Goal: Navigation & Orientation: Find specific page/section

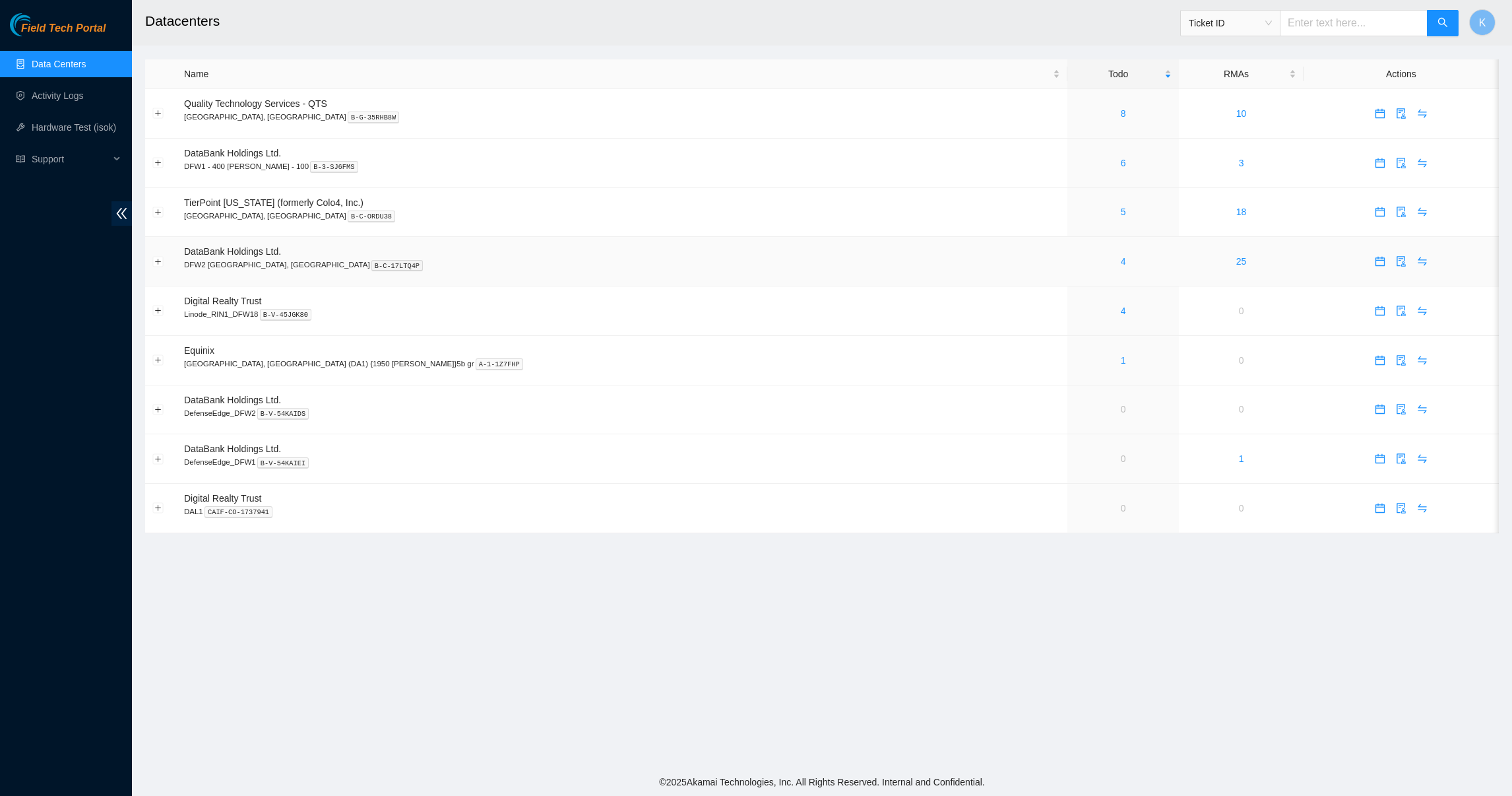
click at [1075, 265] on div "4" at bounding box center [1123, 261] width 97 height 15
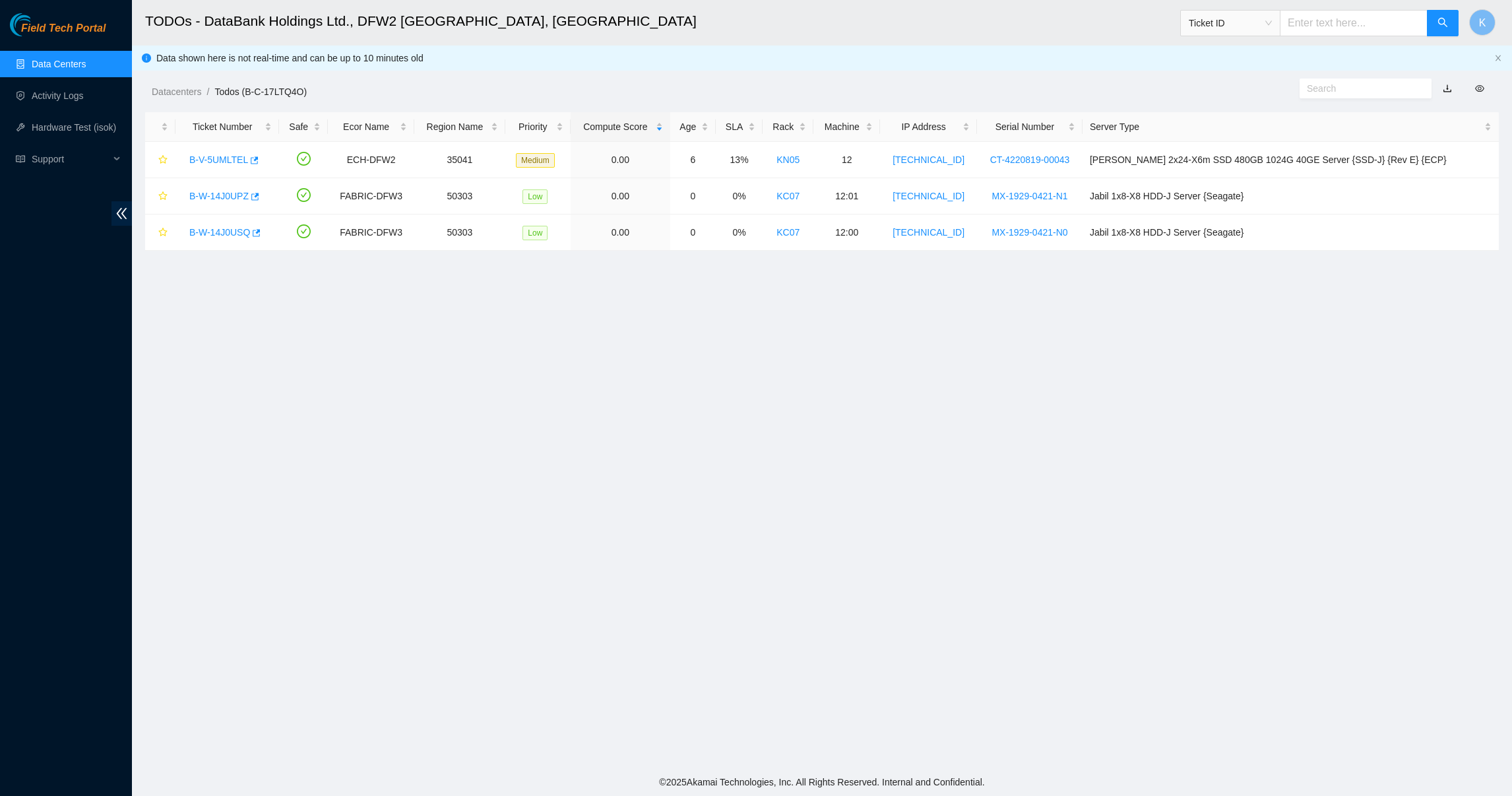
click at [543, 327] on main "TODOs - DataBank Holdings Ltd., DFW2 [GEOGRAPHIC_DATA], [GEOGRAPHIC_DATA] Ticke…" at bounding box center [821, 384] width 1380 height 768
click at [227, 165] on link "B-V-5UMLTEL" at bounding box center [219, 159] width 59 height 10
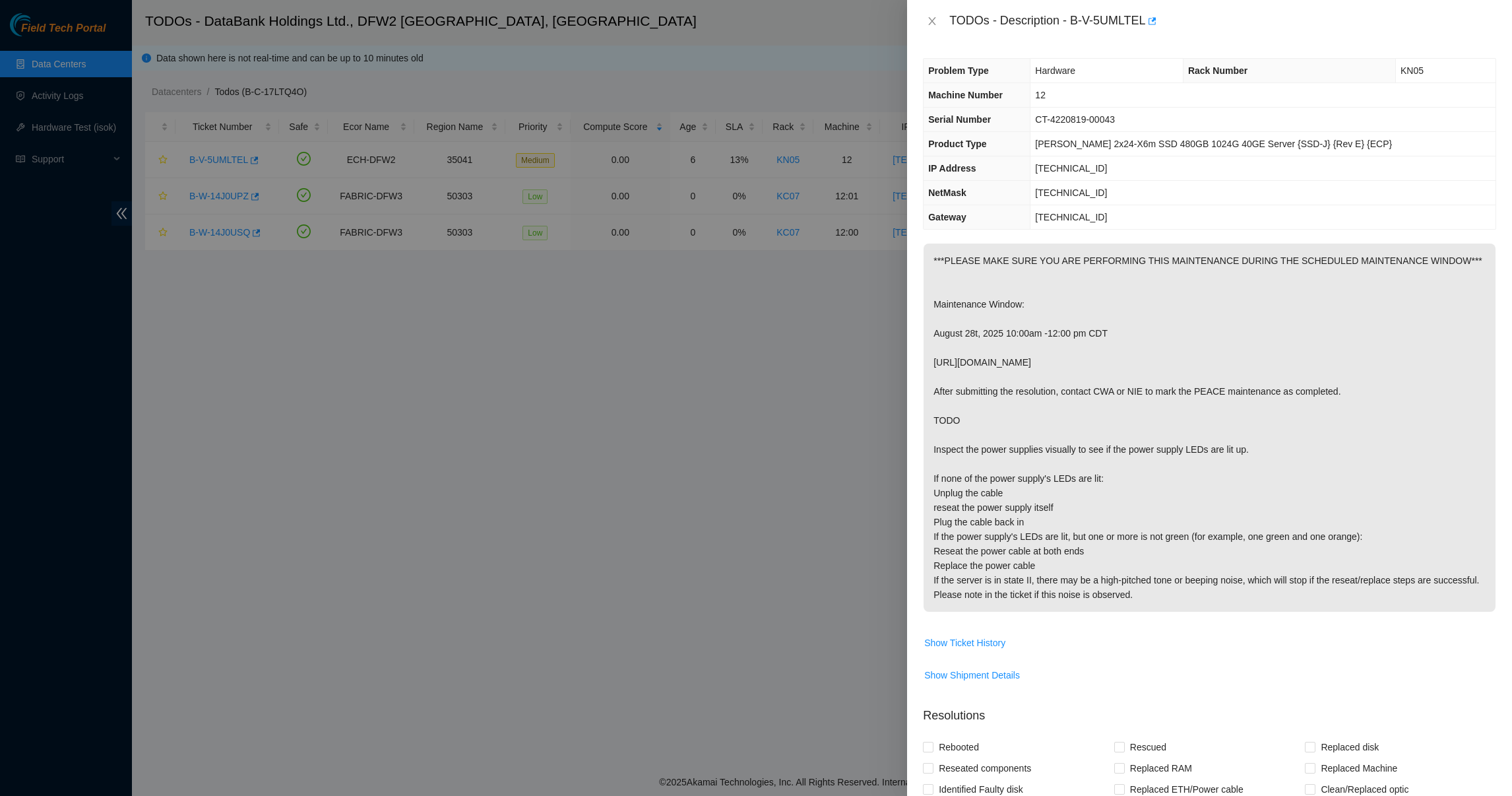
click at [1116, 266] on p "***PLEASE MAKE SURE YOU ARE PERFORMING THIS MAINTENANCE DURING THE SCHEDULED MA…" at bounding box center [1209, 427] width 572 height 368
drag, startPoint x: 1116, startPoint y: 266, endPoint x: 1077, endPoint y: 306, distance: 55.9
click at [1077, 306] on p "***PLEASE MAKE SURE YOU ARE PERFORMING THIS MAINTENANCE DURING THE SCHEDULED MA…" at bounding box center [1209, 427] width 572 height 368
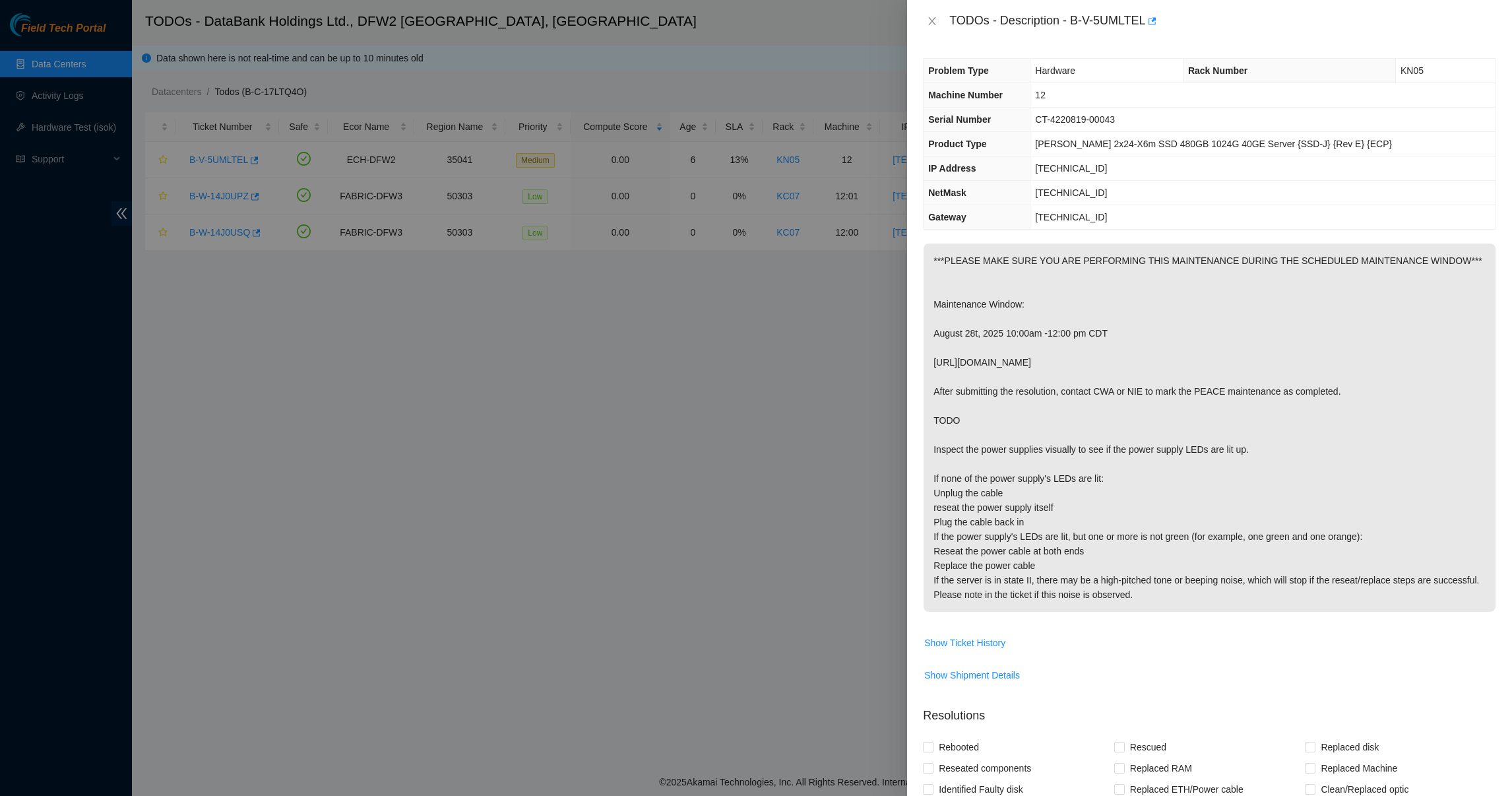
click at [1072, 318] on p "***PLEASE MAKE SURE YOU ARE PERFORMING THIS MAINTENANCE DURING THE SCHEDULED MA…" at bounding box center [1209, 427] width 572 height 368
drag, startPoint x: 1072, startPoint y: 318, endPoint x: 1036, endPoint y: 362, distance: 56.9
click at [1036, 362] on p "***PLEASE MAKE SURE YOU ARE PERFORMING THIS MAINTENANCE DURING THE SCHEDULED MA…" at bounding box center [1209, 427] width 572 height 368
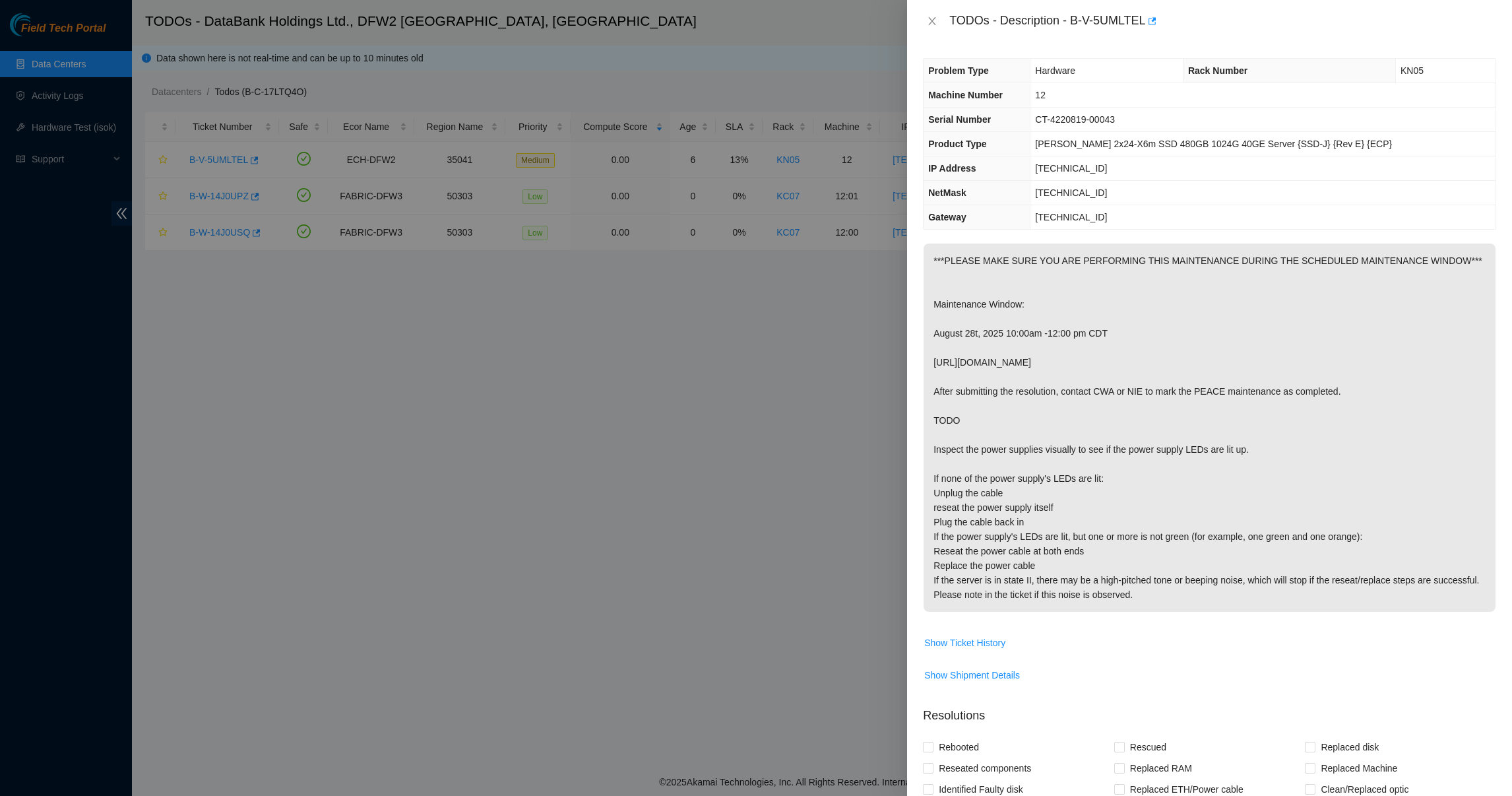
click at [996, 460] on p "***PLEASE MAKE SURE YOU ARE PERFORMING THIS MAINTENANCE DURING THE SCHEDULED MA…" at bounding box center [1209, 427] width 572 height 368
drag, startPoint x: 996, startPoint y: 460, endPoint x: 979, endPoint y: 510, distance: 52.8
click at [979, 510] on p "***PLEASE MAKE SURE YOU ARE PERFORMING THIS MAINTENANCE DURING THE SCHEDULED MA…" at bounding box center [1209, 427] width 572 height 368
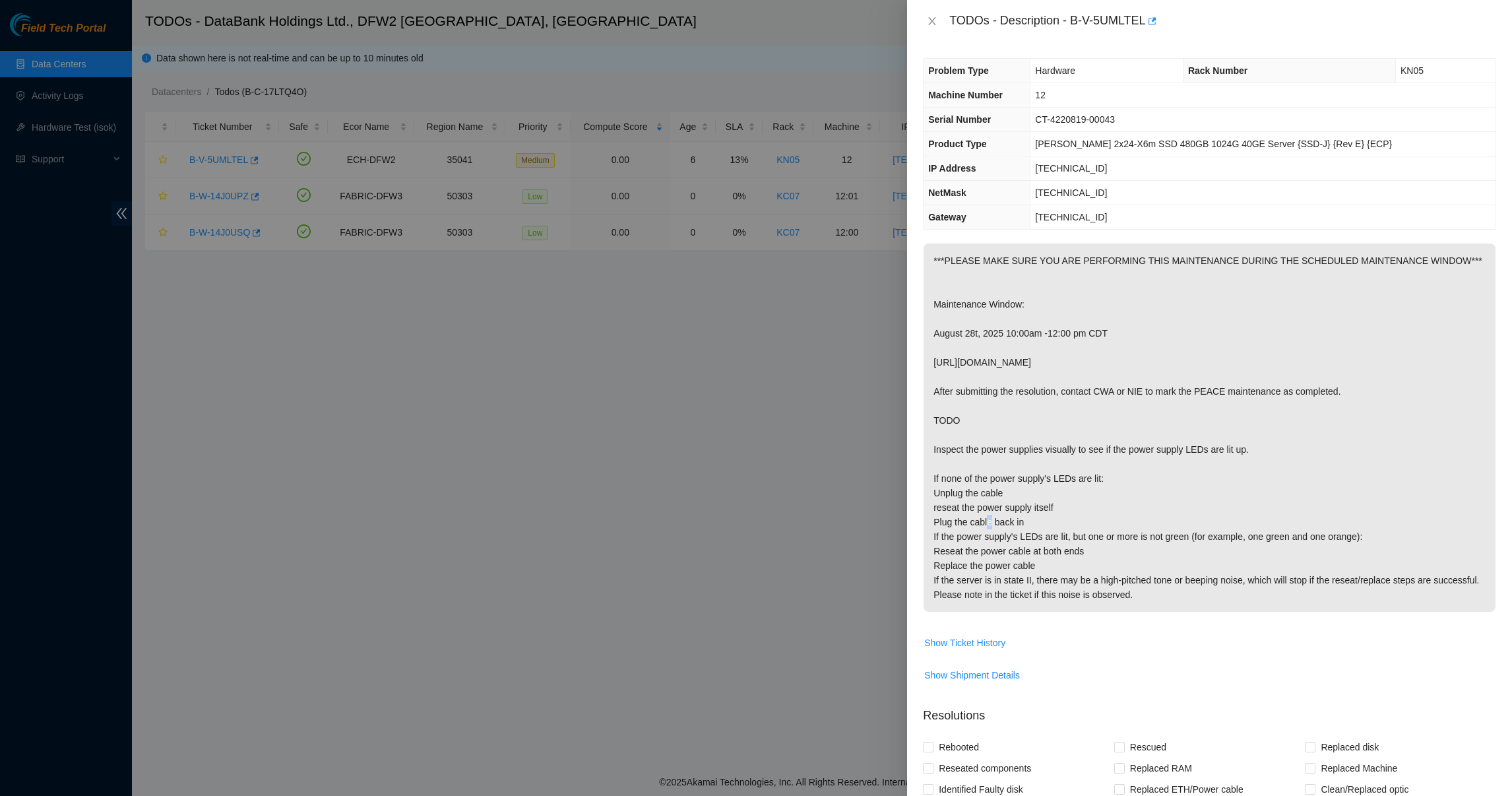
click at [979, 510] on p "***PLEASE MAKE SURE YOU ARE PERFORMING THIS MAINTENANCE DURING THE SCHEDULED MA…" at bounding box center [1209, 427] width 572 height 368
drag, startPoint x: 979, startPoint y: 510, endPoint x: 976, endPoint y: 540, distance: 30.1
click at [976, 540] on p "***PLEASE MAKE SURE YOU ARE PERFORMING THIS MAINTENANCE DURING THE SCHEDULED MA…" at bounding box center [1209, 427] width 572 height 368
click at [928, 20] on icon "close" at bounding box center [932, 21] width 10 height 10
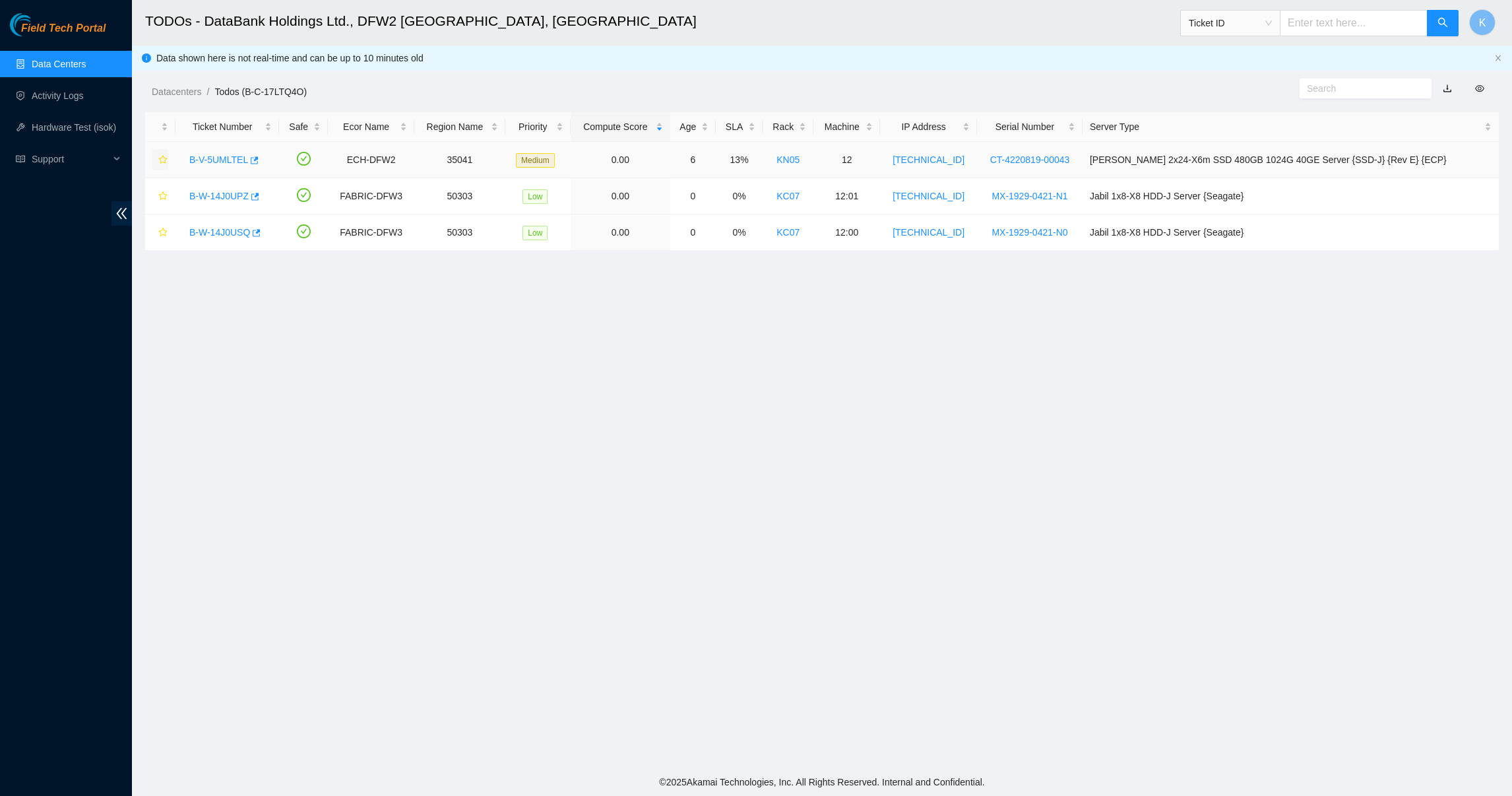
click at [165, 161] on icon "star" at bounding box center [162, 159] width 10 height 10
click at [207, 195] on link "B-W-14J0UPZ" at bounding box center [219, 196] width 59 height 10
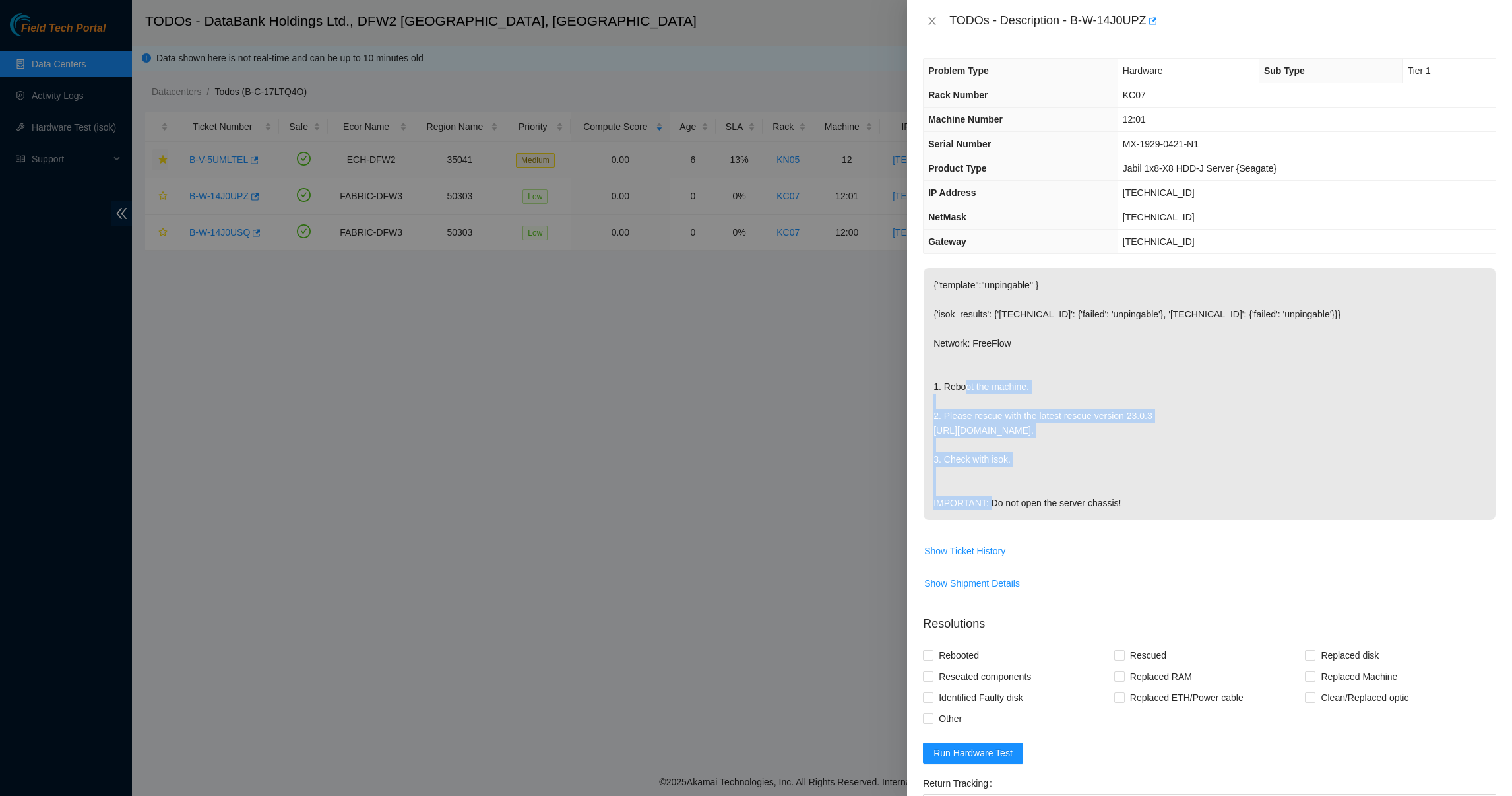
drag, startPoint x: 971, startPoint y: 394, endPoint x: 971, endPoint y: 464, distance: 70.0
click at [971, 464] on p "{"template":"unpingable" } {'isok_results': {'[TECHNICAL_ID]': {'failed': 'unpi…" at bounding box center [1209, 394] width 572 height 252
drag, startPoint x: 971, startPoint y: 464, endPoint x: 960, endPoint y: 474, distance: 14.9
click at [960, 474] on p "{"template":"unpingable" } {'isok_results': {'[TECHNICAL_ID]': {'failed': 'unpi…" at bounding box center [1209, 394] width 572 height 252
click at [947, 39] on div "TODOs - Description - B-W-14J0UPZ" at bounding box center [1209, 21] width 605 height 42
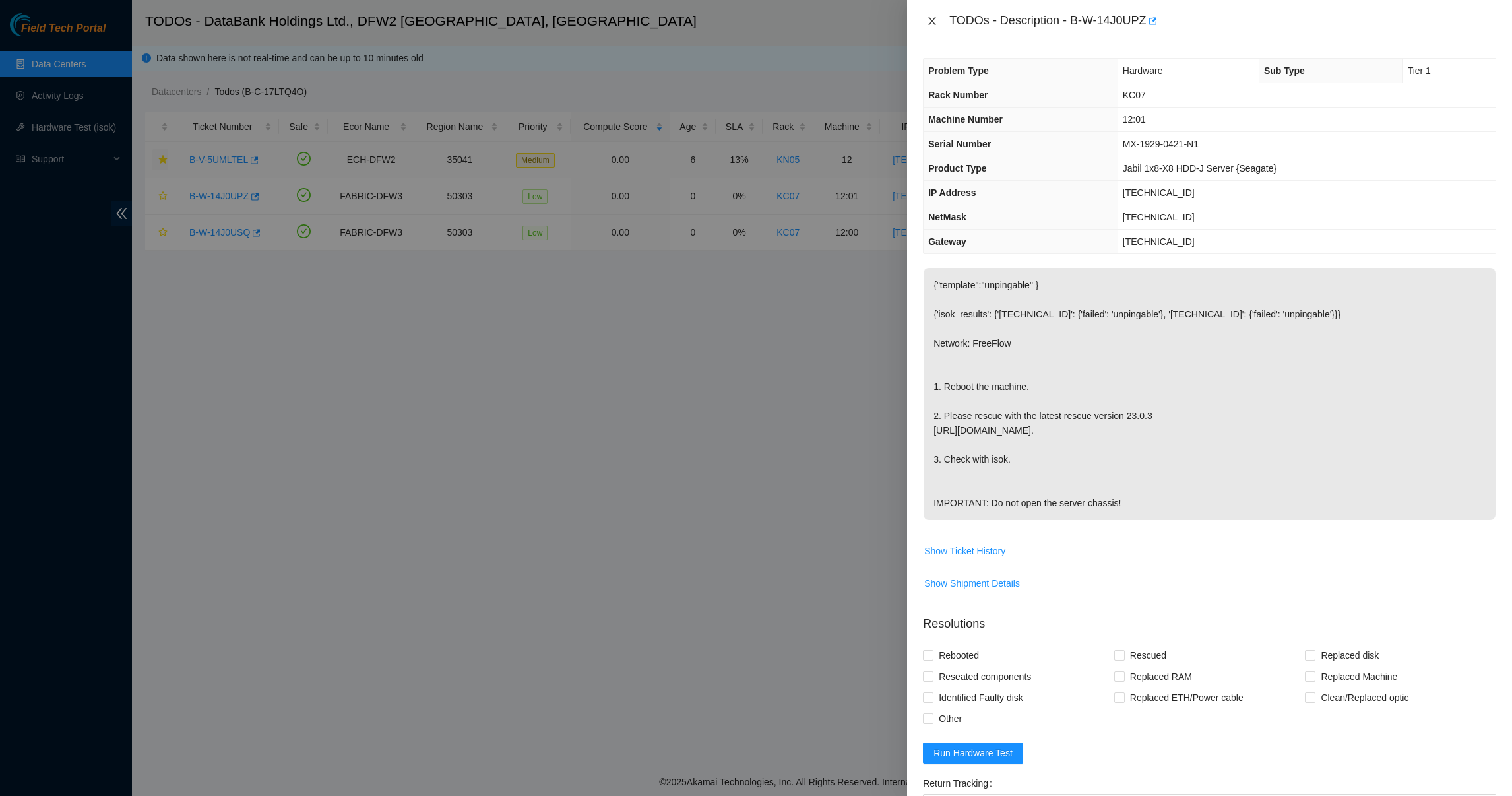
click at [936, 17] on icon "close" at bounding box center [932, 21] width 10 height 10
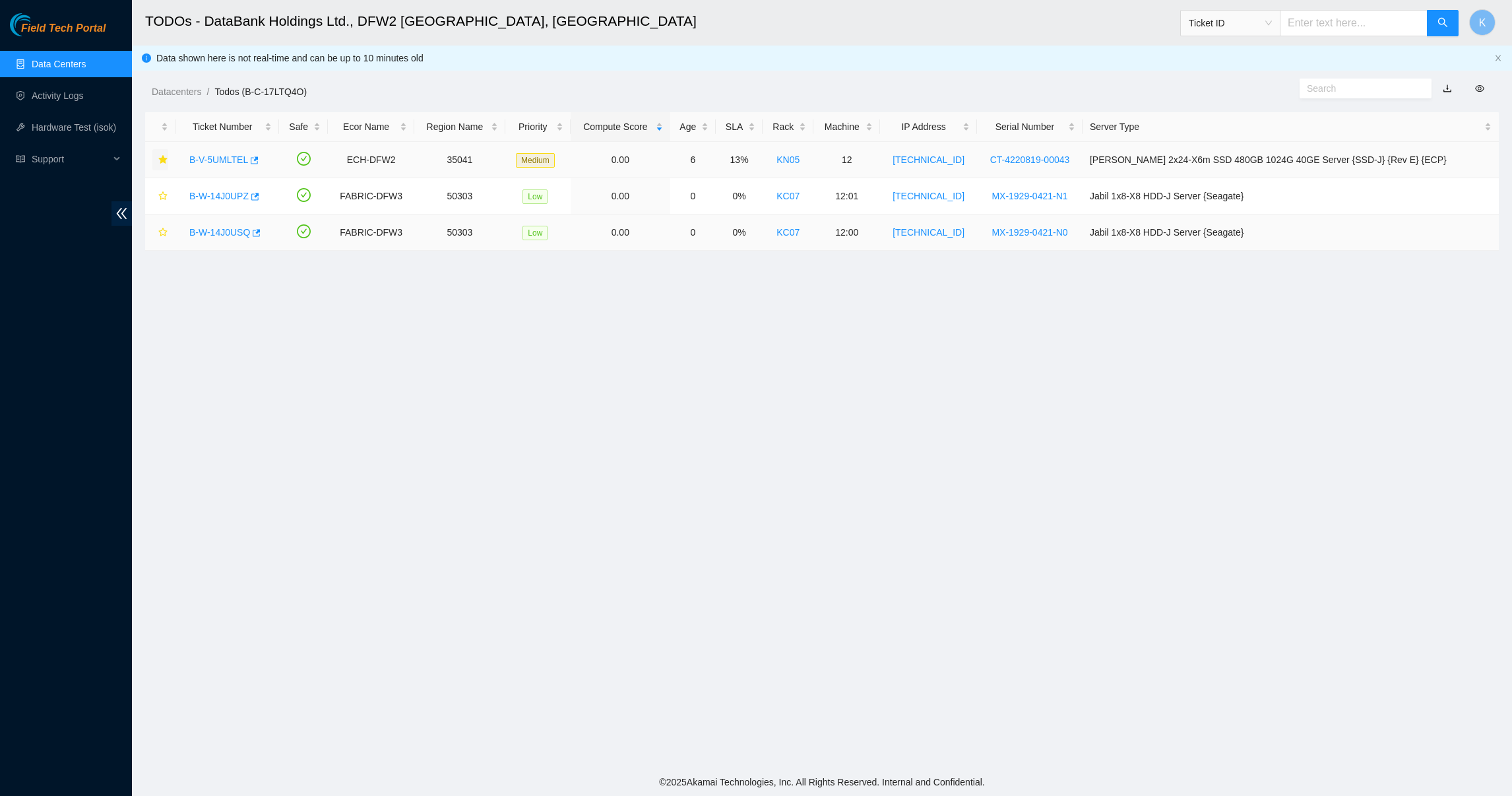
click at [217, 233] on link "B-W-14J0USQ" at bounding box center [219, 232] width 61 height 10
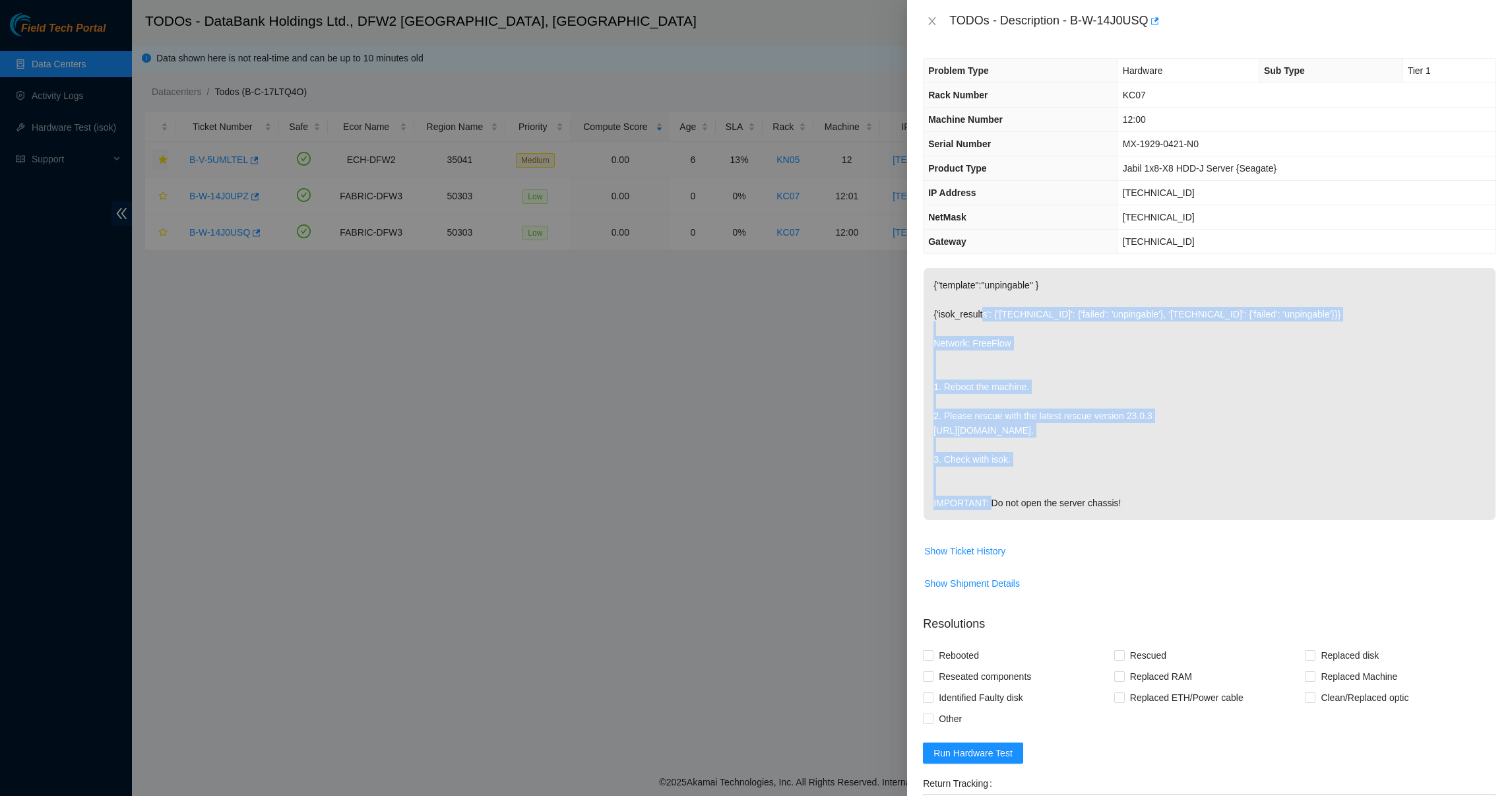
drag, startPoint x: 975, startPoint y: 428, endPoint x: 973, endPoint y: 460, distance: 32.1
click at [973, 460] on p "{"template":"unpingable" } {'isok_results': {'[TECHNICAL_ID]': {'failed': 'unpi…" at bounding box center [1209, 394] width 572 height 252
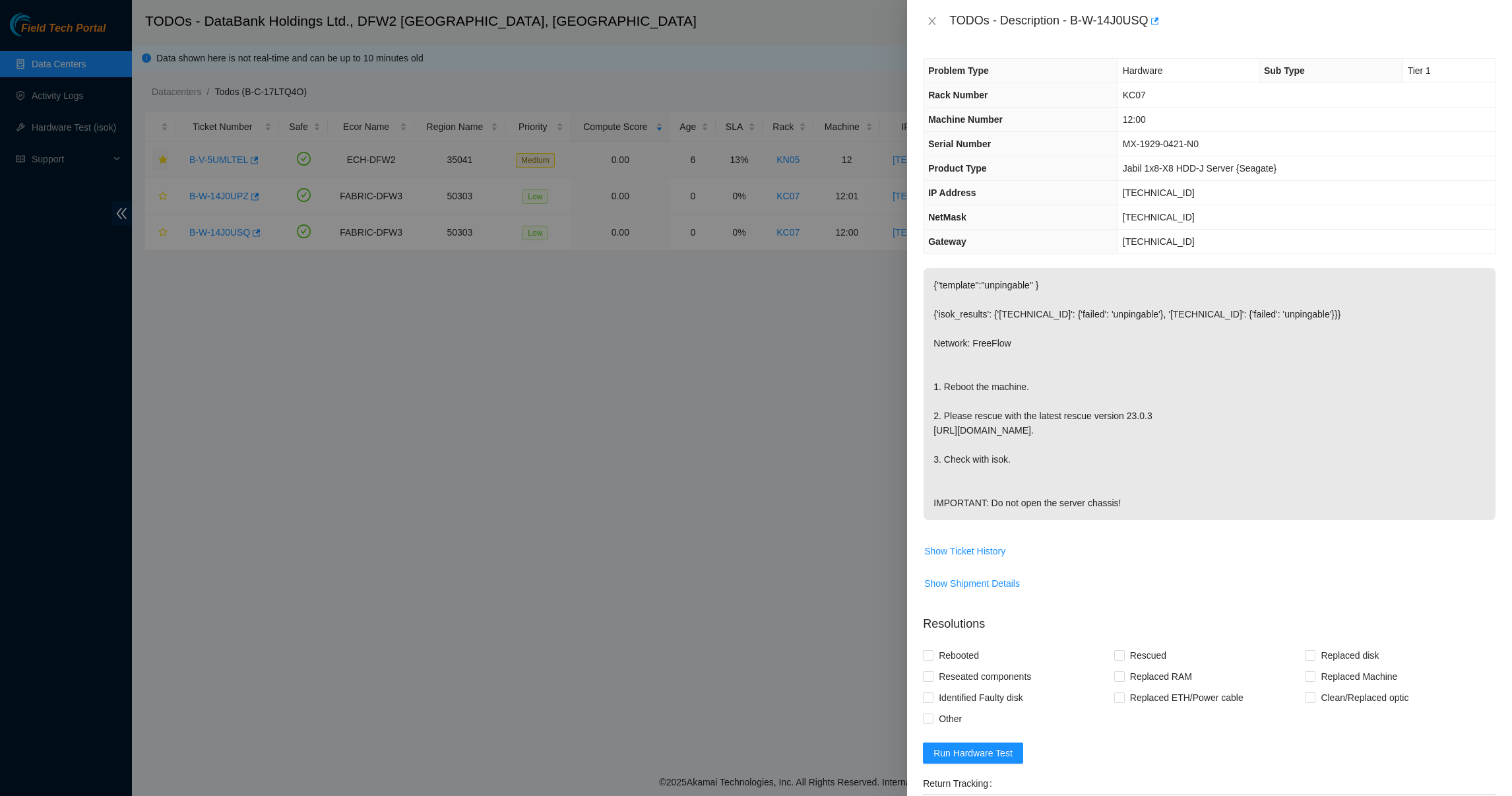
drag, startPoint x: 973, startPoint y: 460, endPoint x: 957, endPoint y: 476, distance: 22.6
click at [957, 476] on p "{"template":"unpingable" } {'isok_results': {'[TECHNICAL_ID]': {'failed': 'unpi…" at bounding box center [1209, 394] width 572 height 252
click at [952, 520] on p "{"template":"unpingable" } {'isok_results': {'[TECHNICAL_ID]': {'failed': 'unpi…" at bounding box center [1209, 394] width 572 height 252
click at [930, 23] on icon "close" at bounding box center [932, 21] width 10 height 10
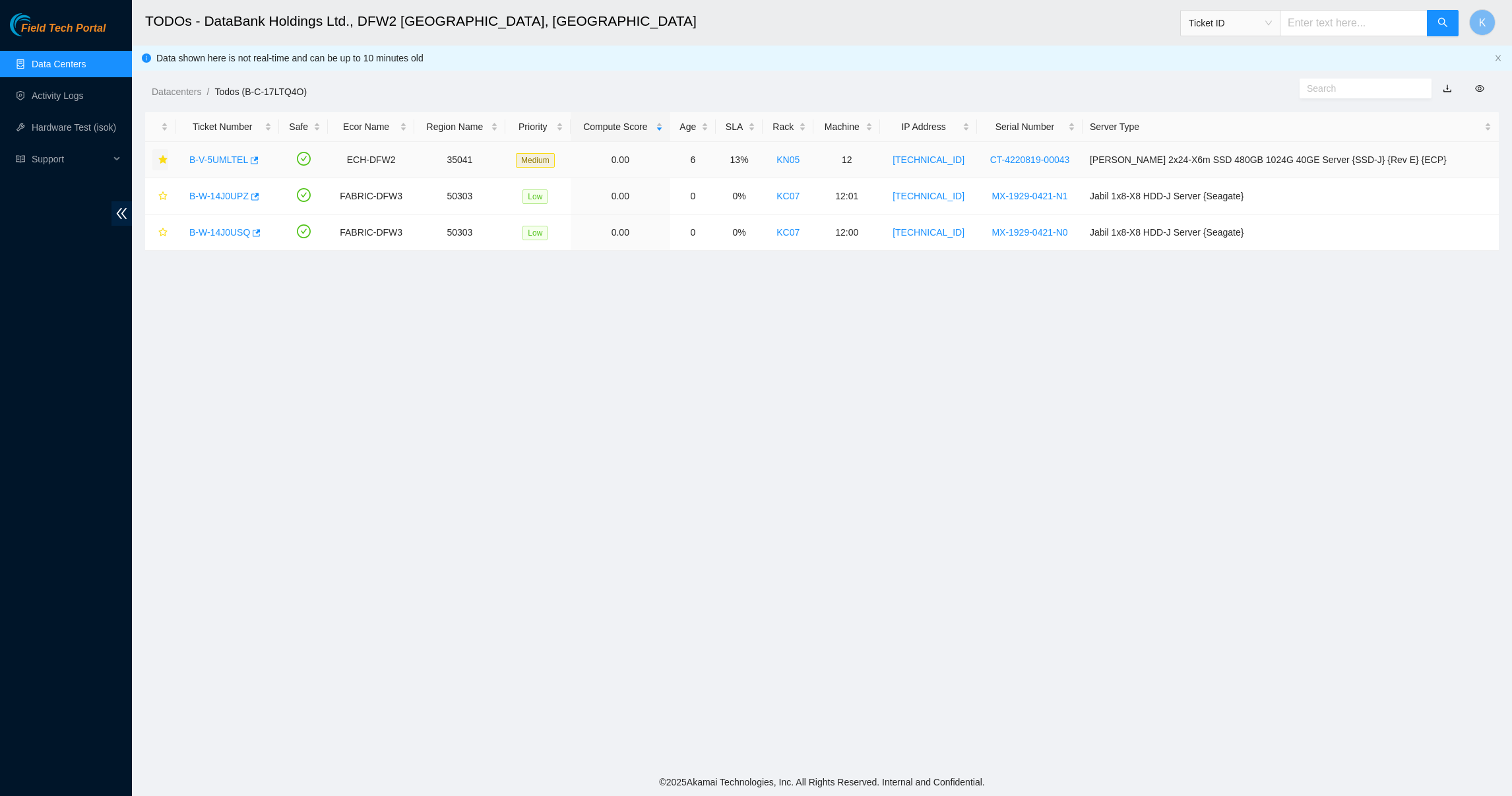
click at [220, 154] on link "B-V-5UMLTEL" at bounding box center [219, 159] width 59 height 10
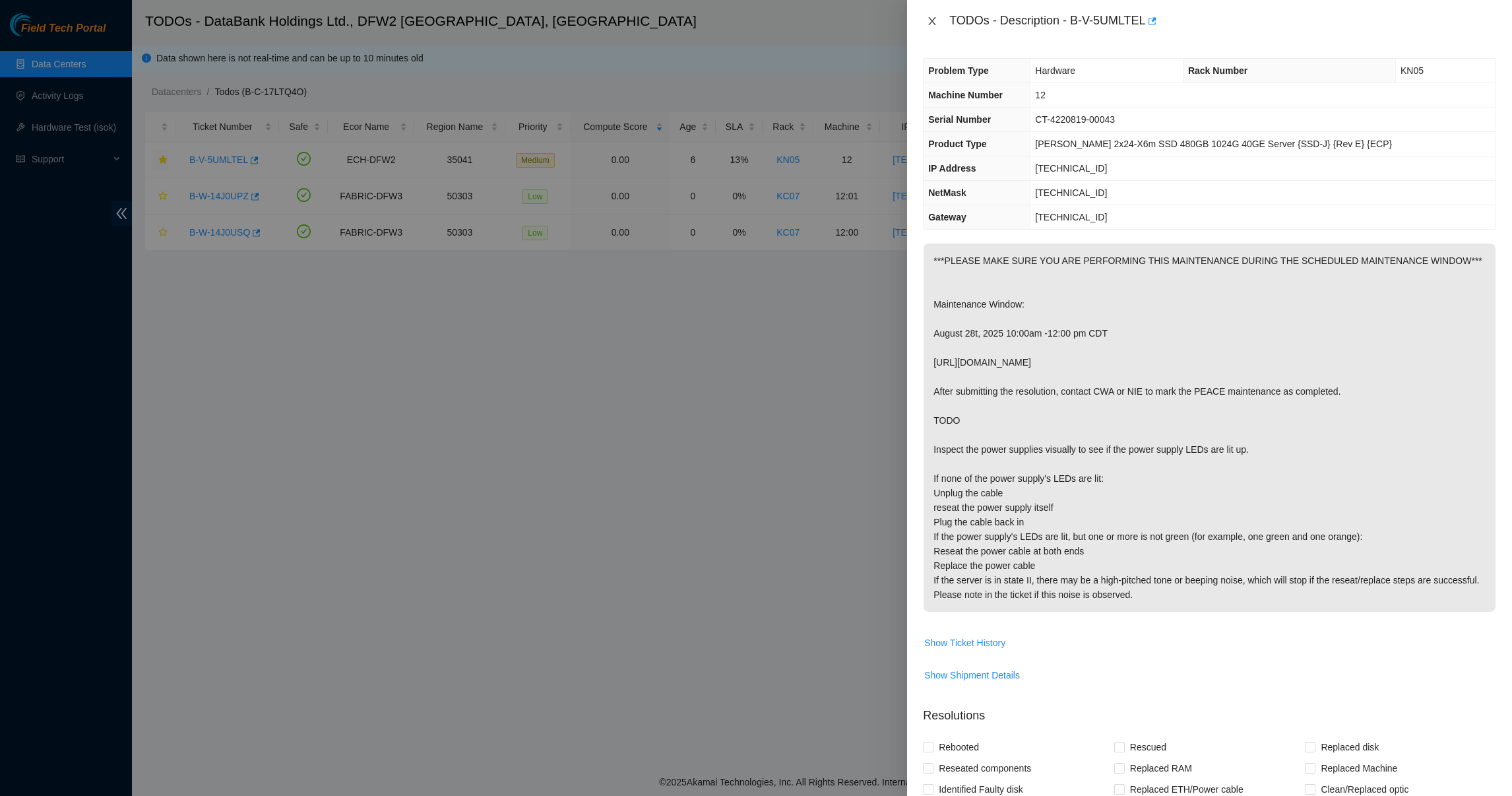
click at [928, 18] on icon "close" at bounding box center [932, 21] width 10 height 10
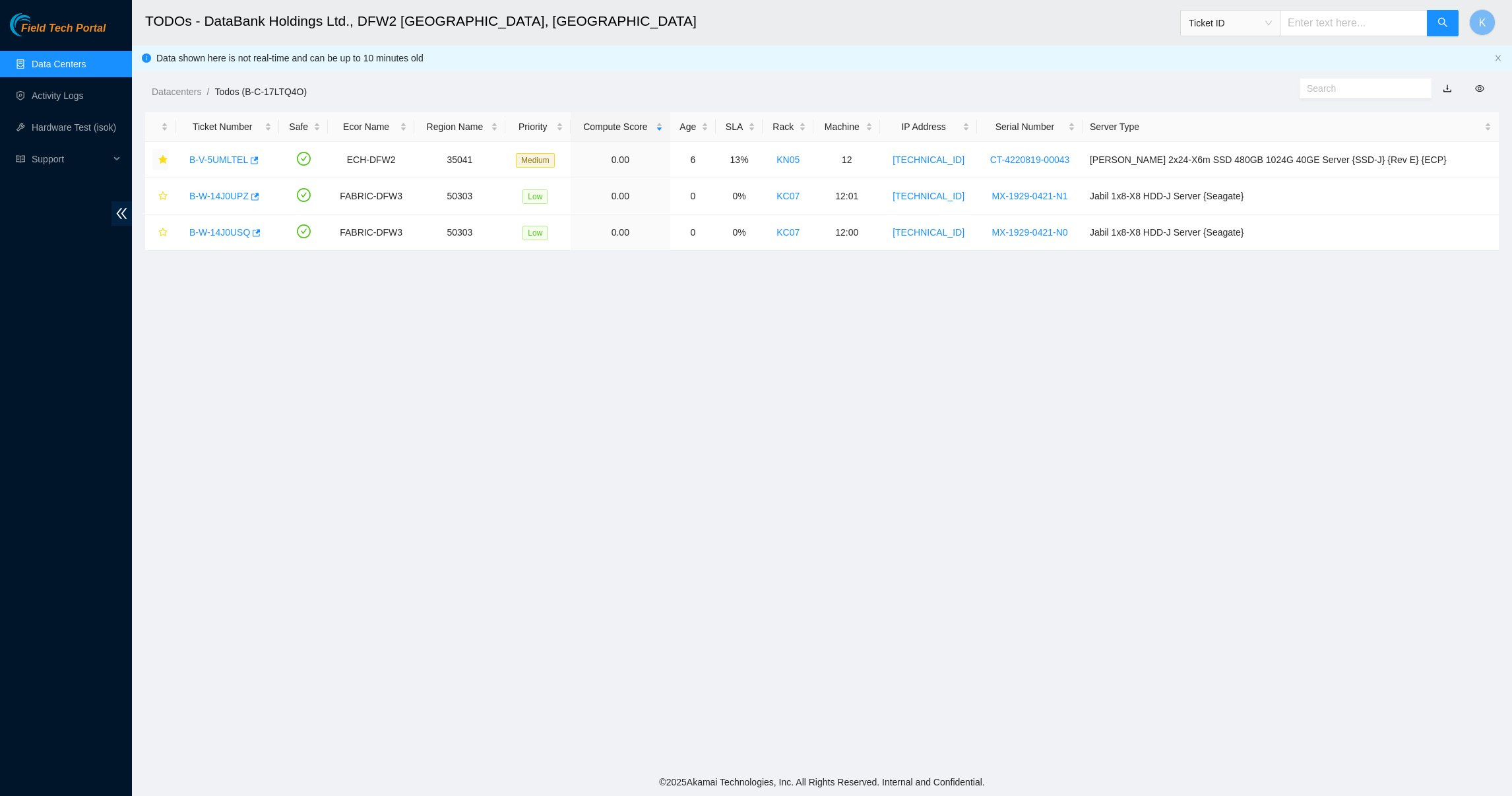
click at [86, 61] on link "Data Centers" at bounding box center [59, 64] width 54 height 10
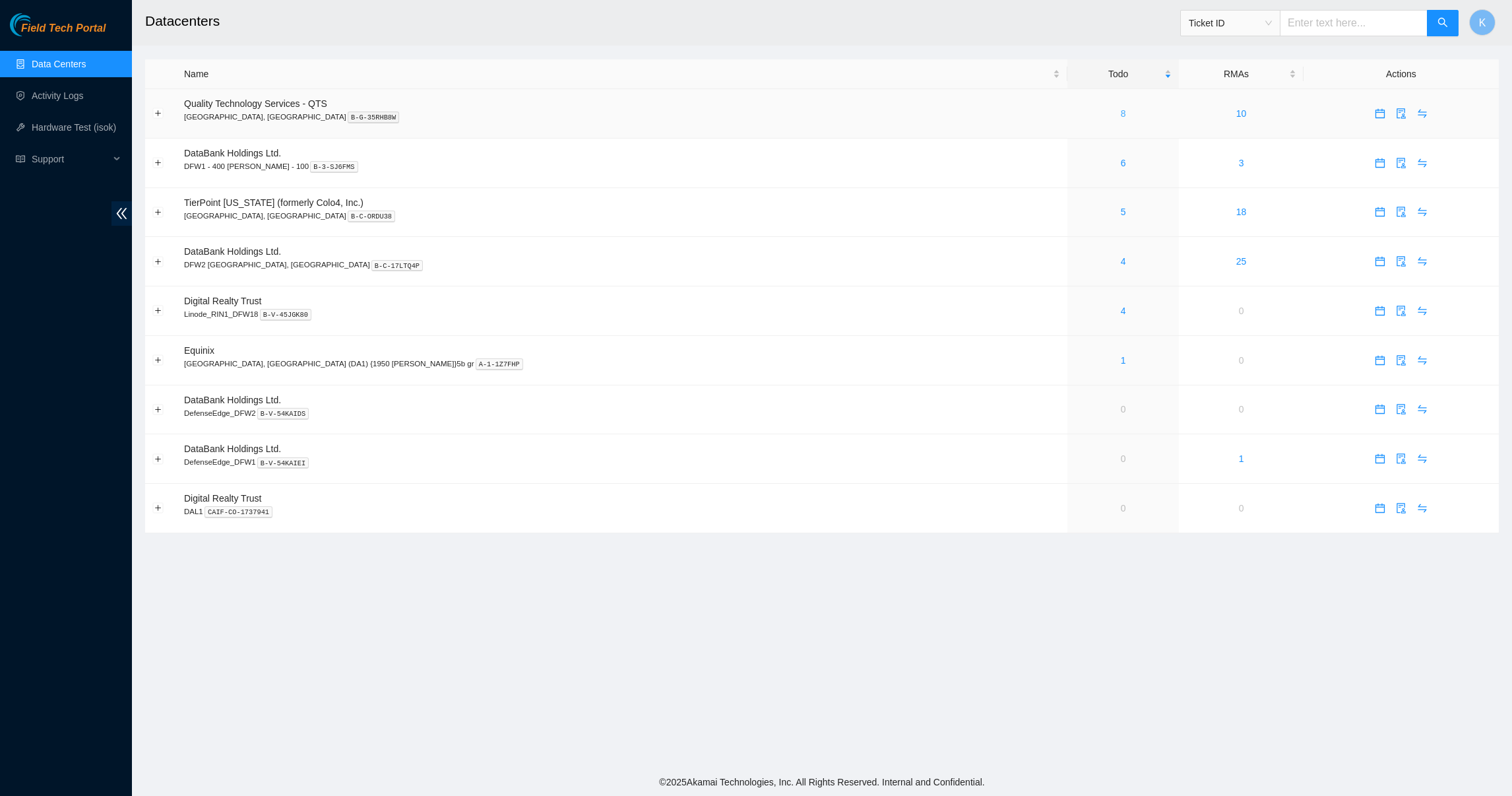
click at [1121, 116] on link "8" at bounding box center [1123, 113] width 5 height 10
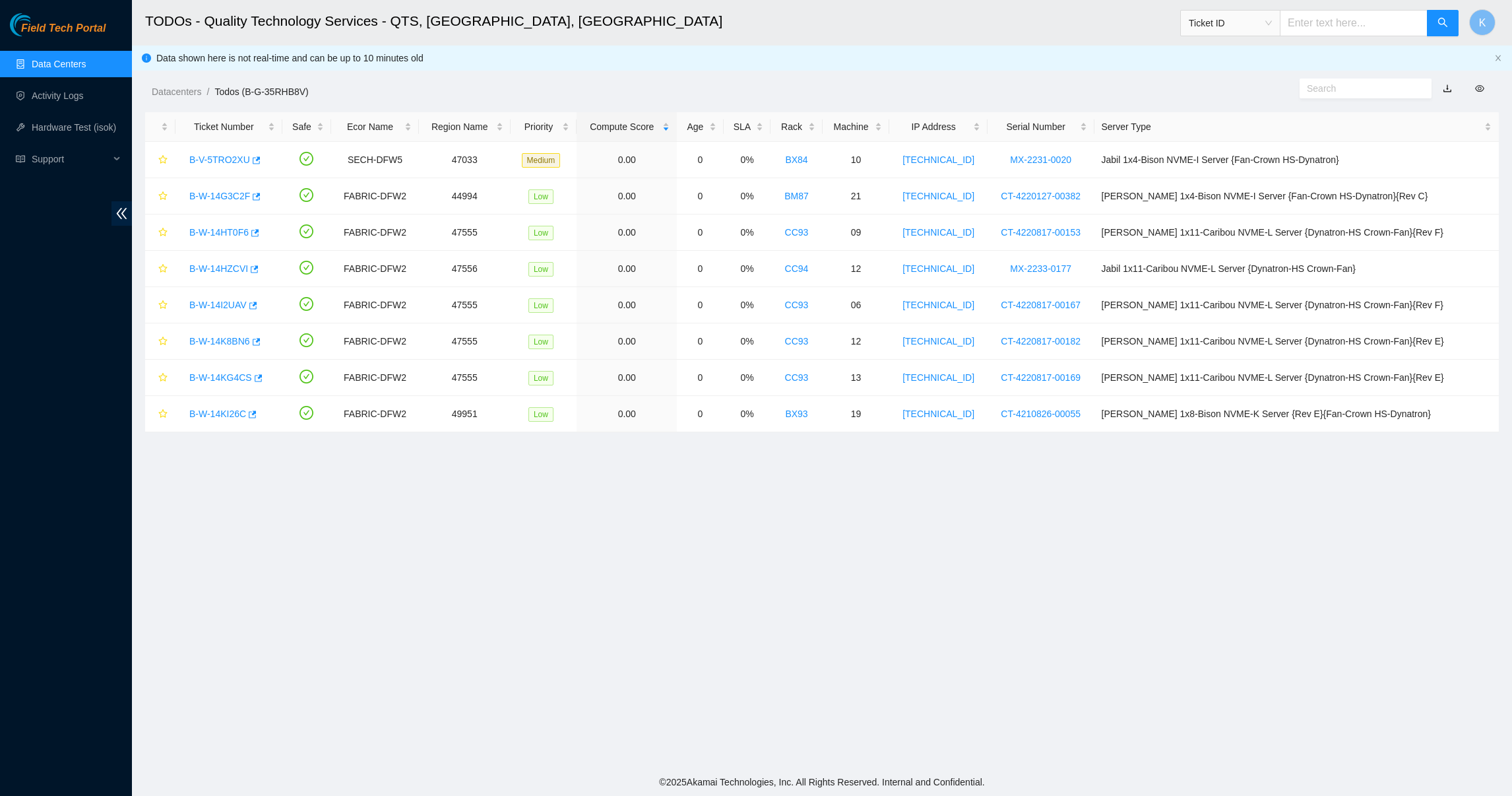
click at [75, 65] on link "Data Centers" at bounding box center [59, 64] width 54 height 10
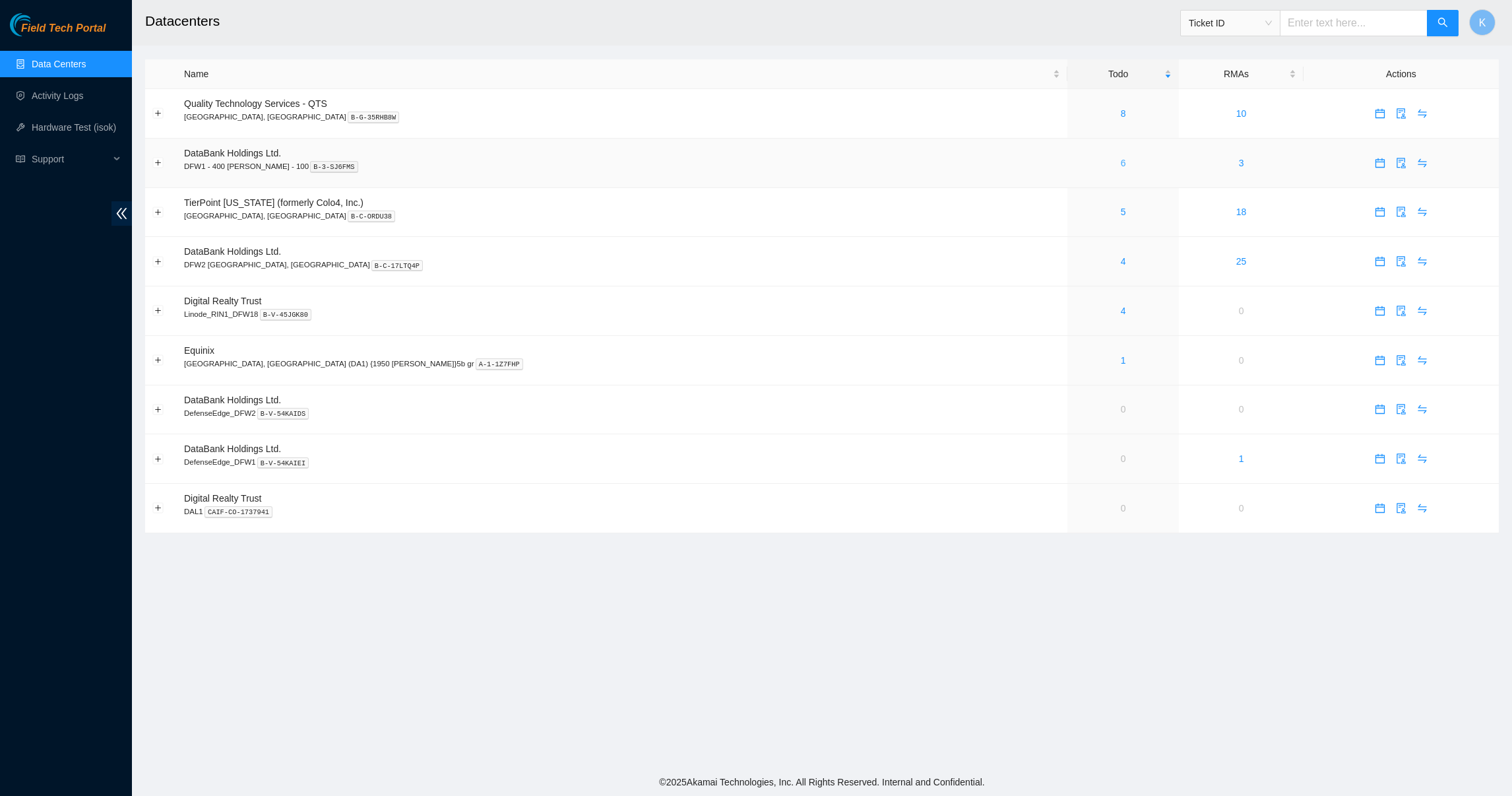
click at [1121, 165] on link "6" at bounding box center [1123, 163] width 5 height 10
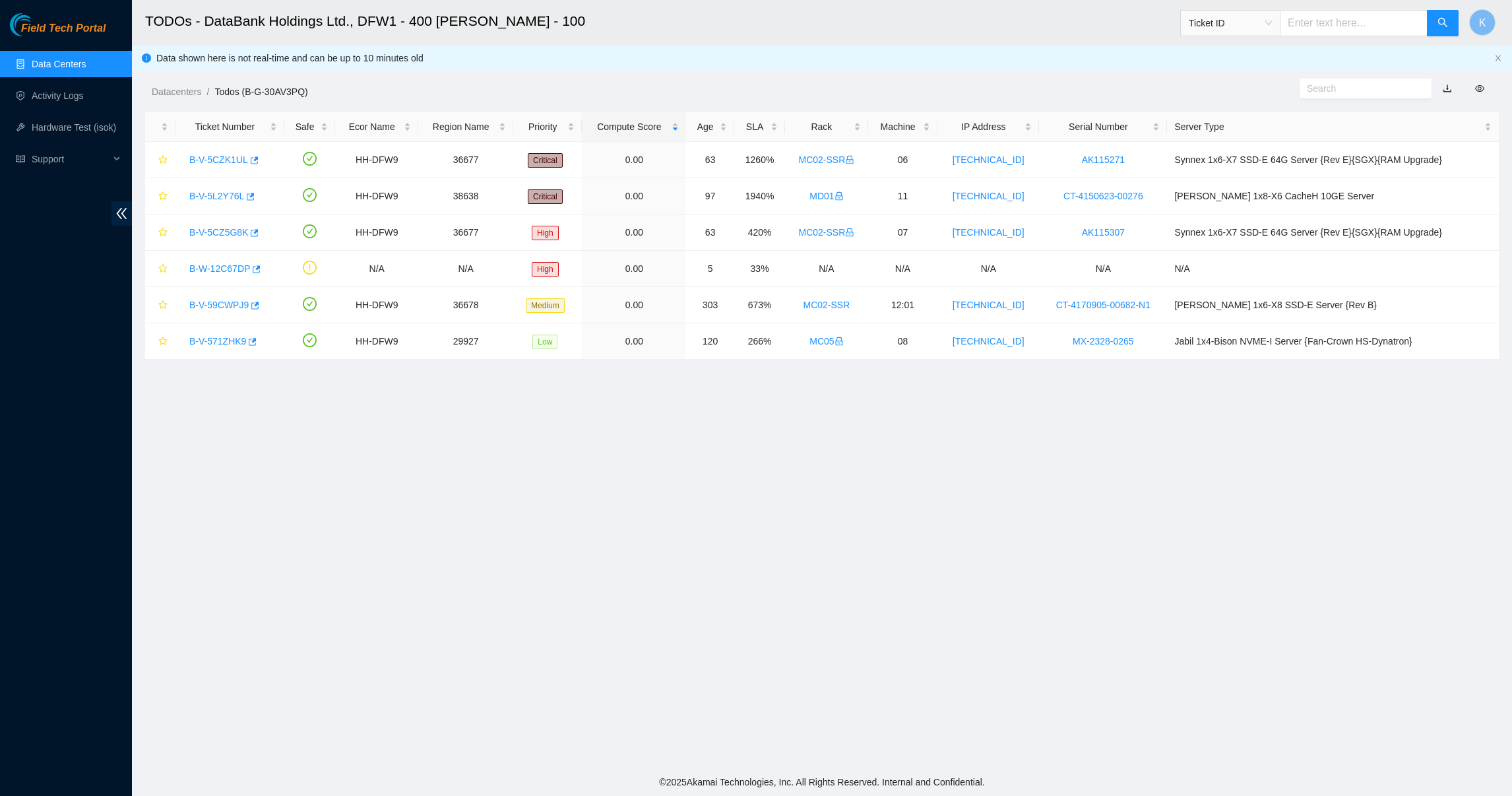
click at [49, 59] on link "Data Centers" at bounding box center [59, 64] width 54 height 10
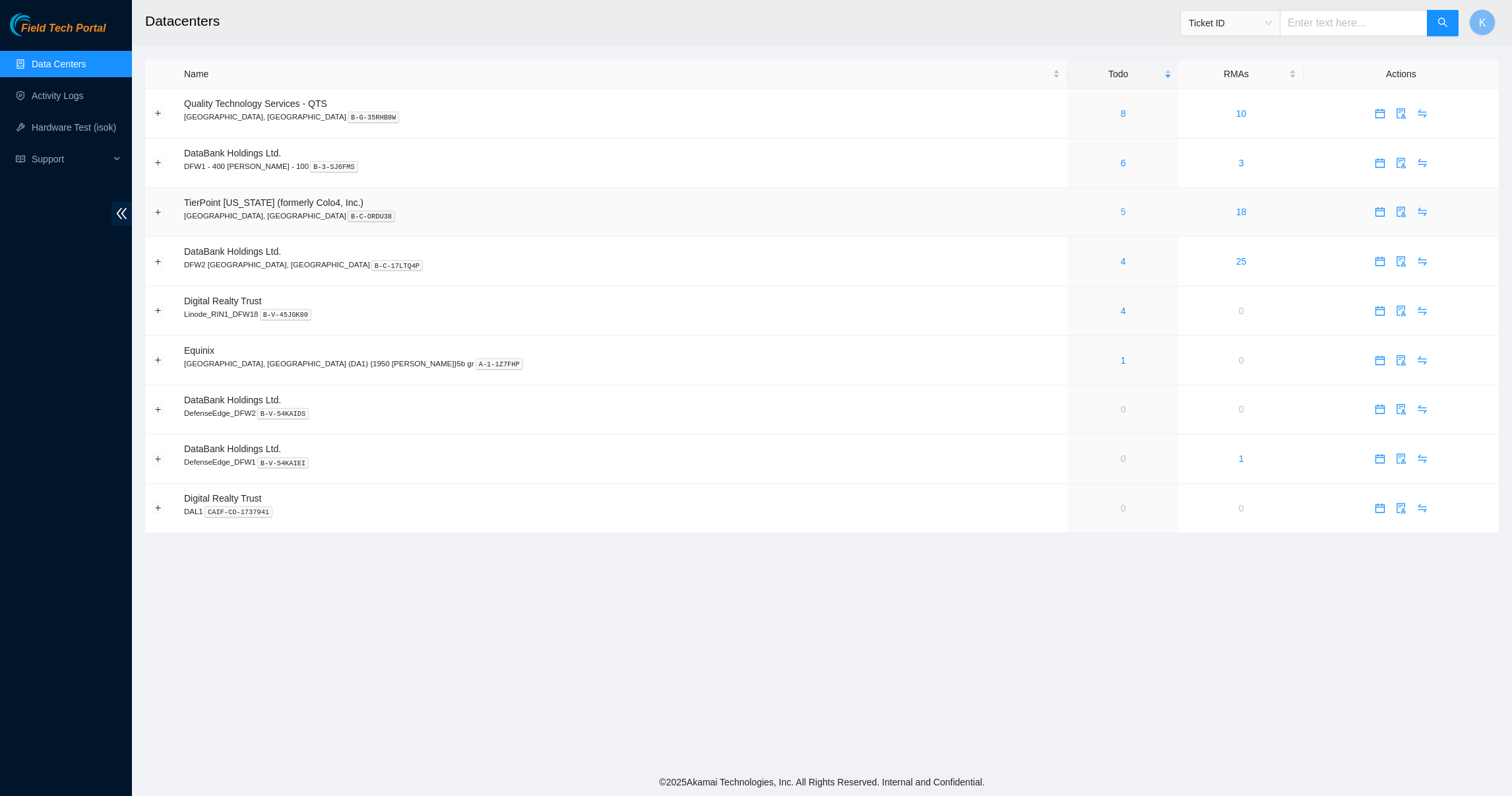
click at [1121, 212] on link "5" at bounding box center [1123, 211] width 5 height 10
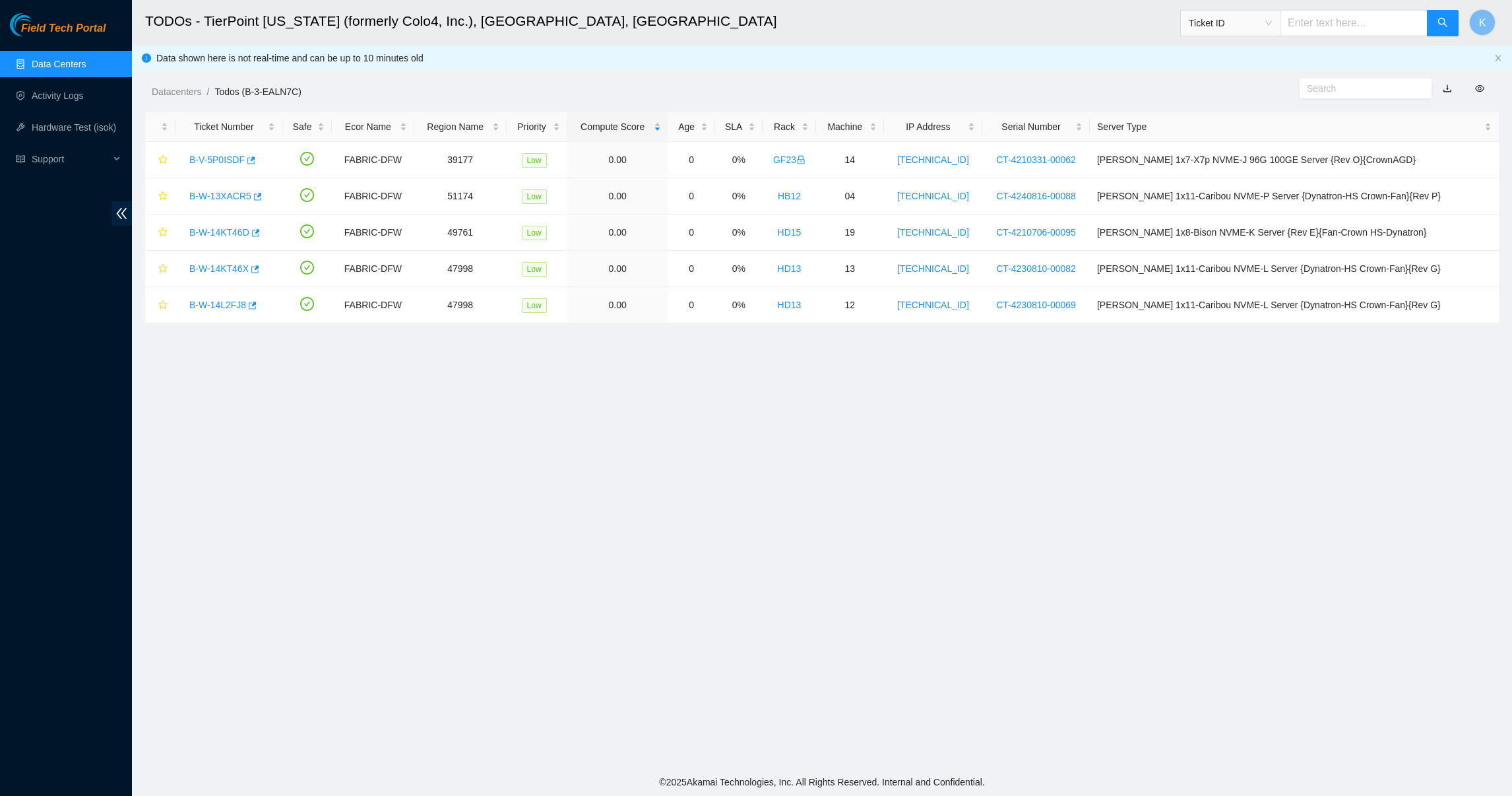
click at [64, 66] on link "Data Centers" at bounding box center [59, 64] width 54 height 10
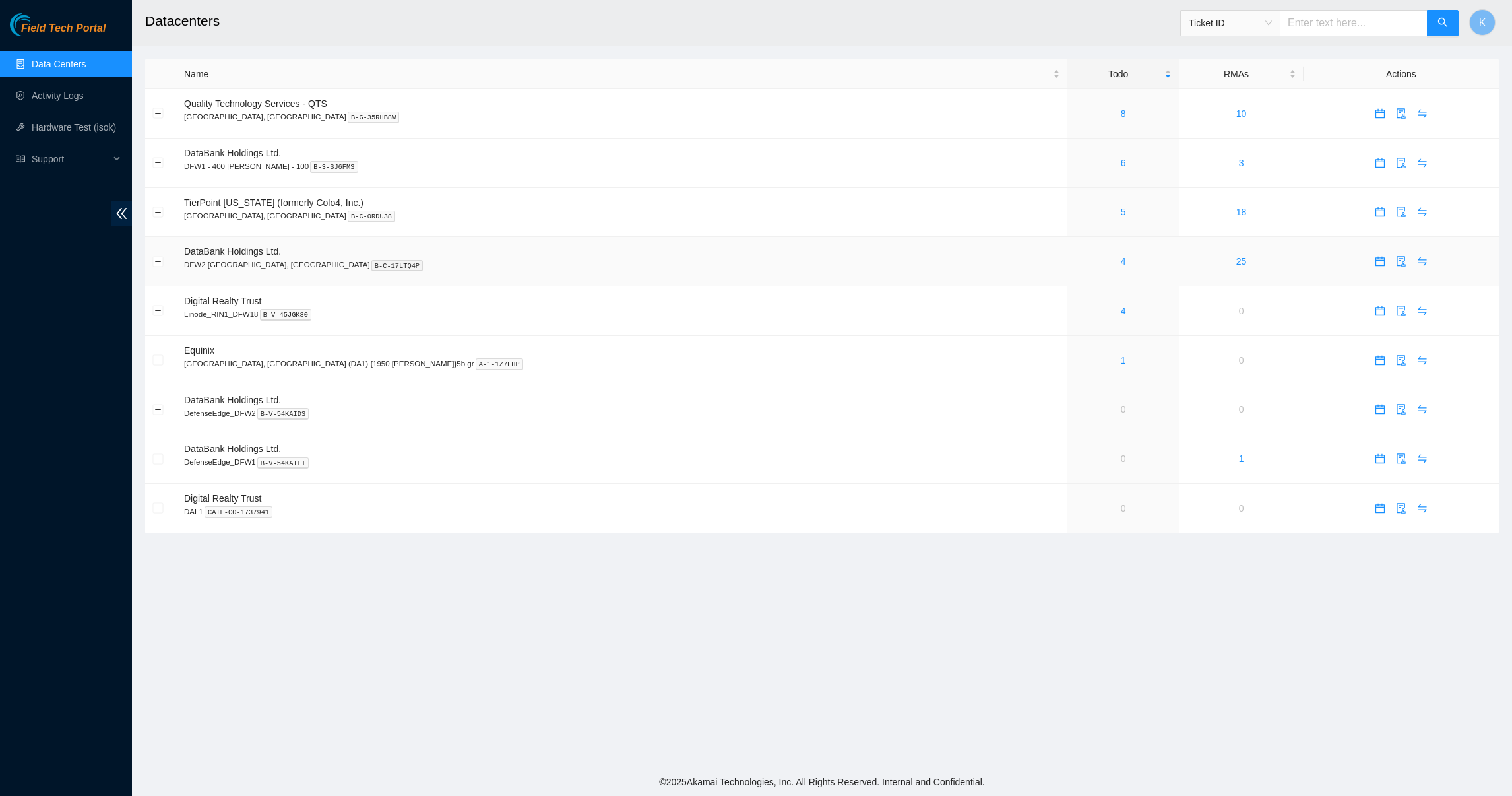
click at [1075, 262] on div "4" at bounding box center [1123, 261] width 97 height 15
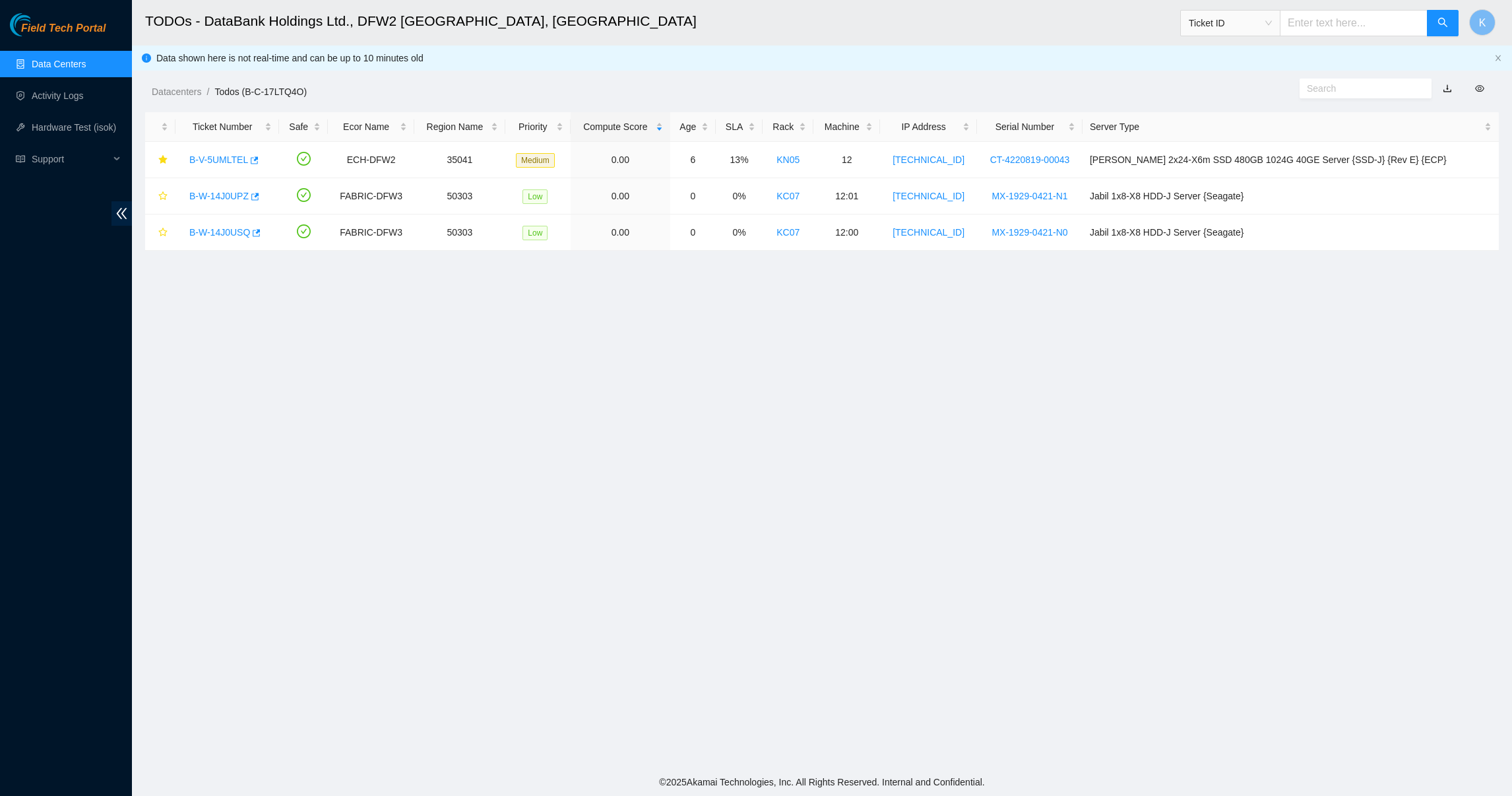
click at [39, 61] on link "Data Centers" at bounding box center [59, 64] width 54 height 10
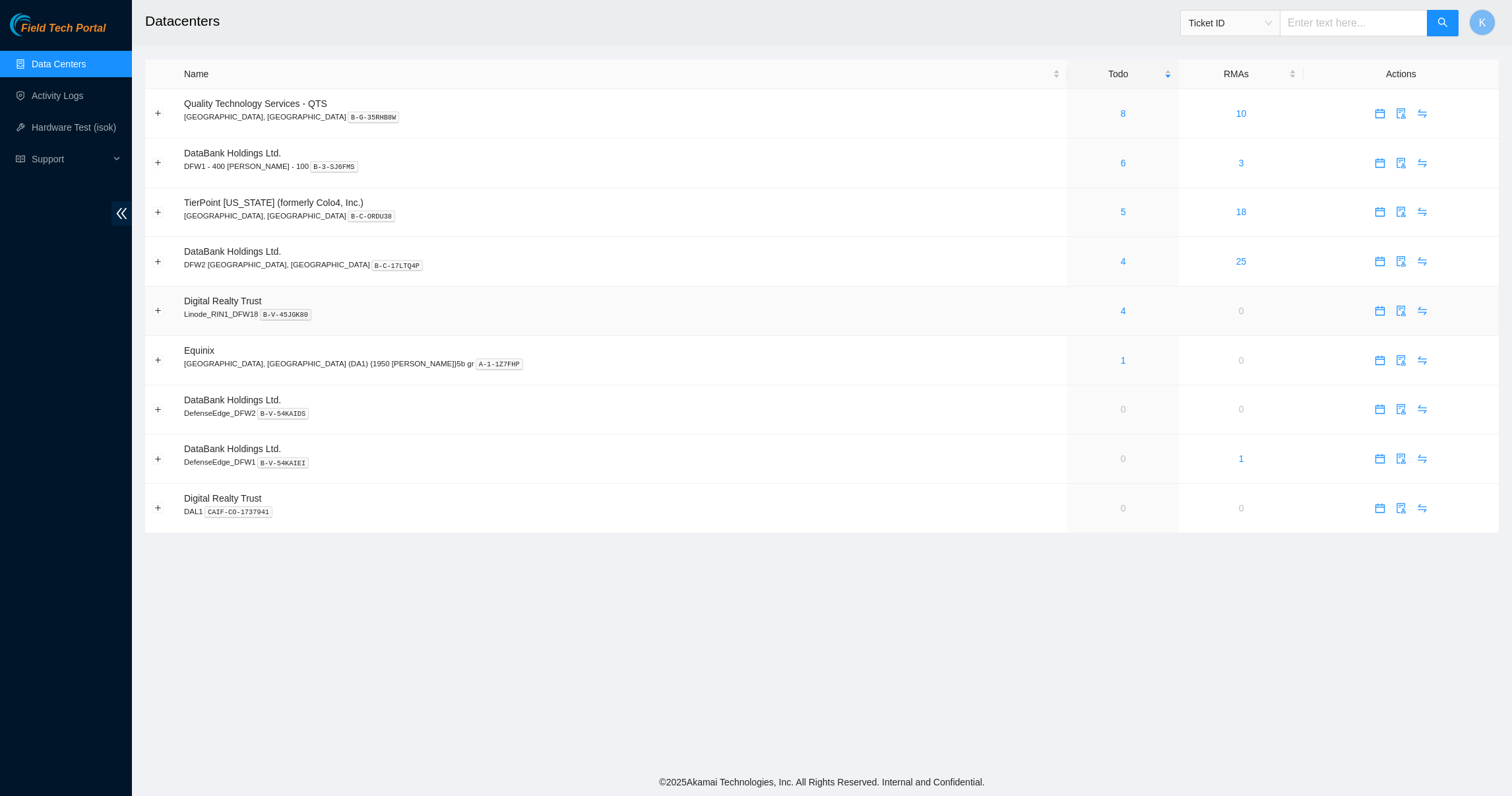
click at [1075, 310] on div "4" at bounding box center [1123, 311] width 97 height 15
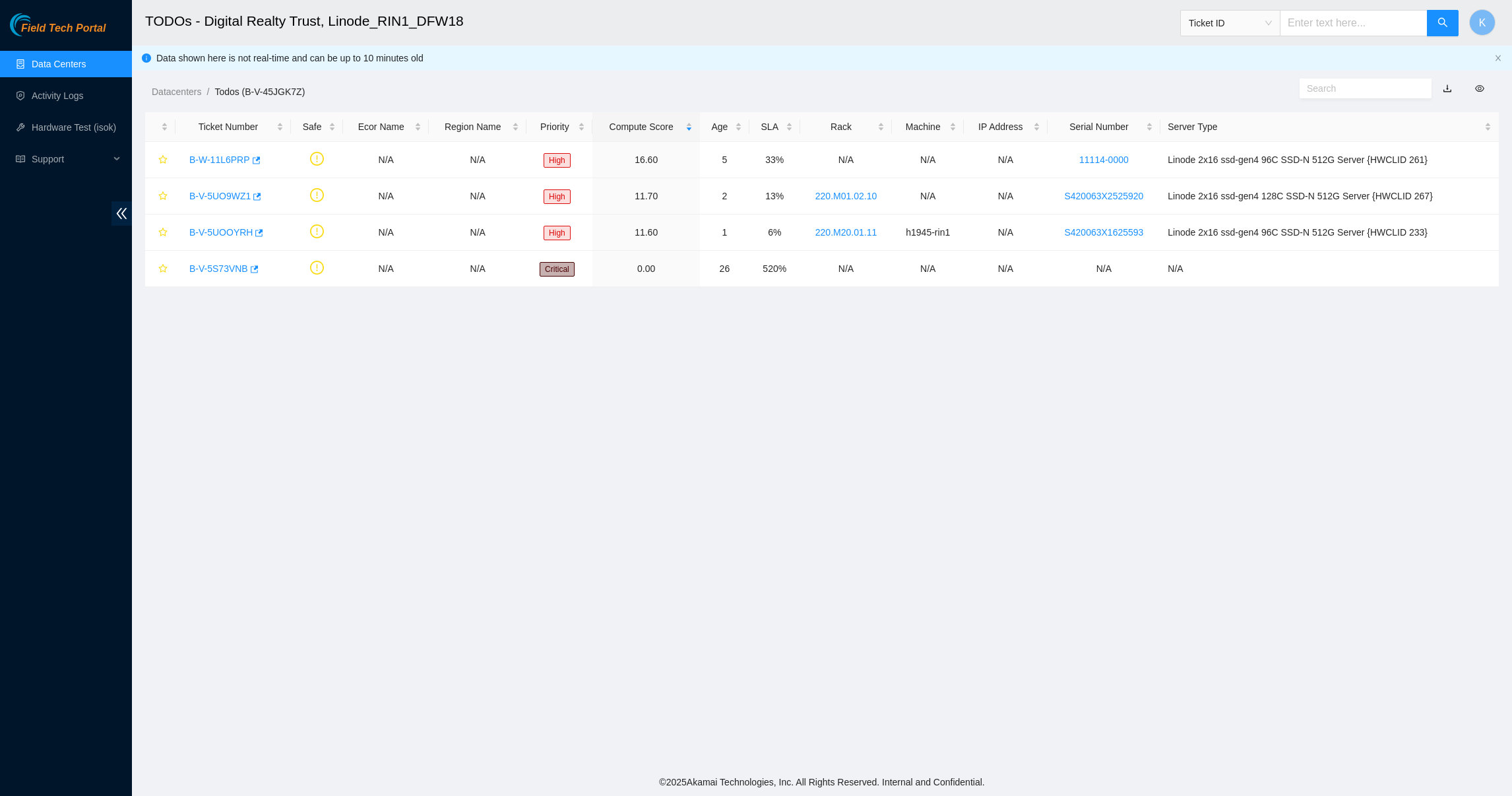
click at [487, 326] on main "TODOs - Digital Realty Trust, Linode_RIN1_DFW18 Ticket ID K Data shown here is …" at bounding box center [821, 384] width 1380 height 768
click at [68, 59] on link "Data Centers" at bounding box center [59, 64] width 54 height 10
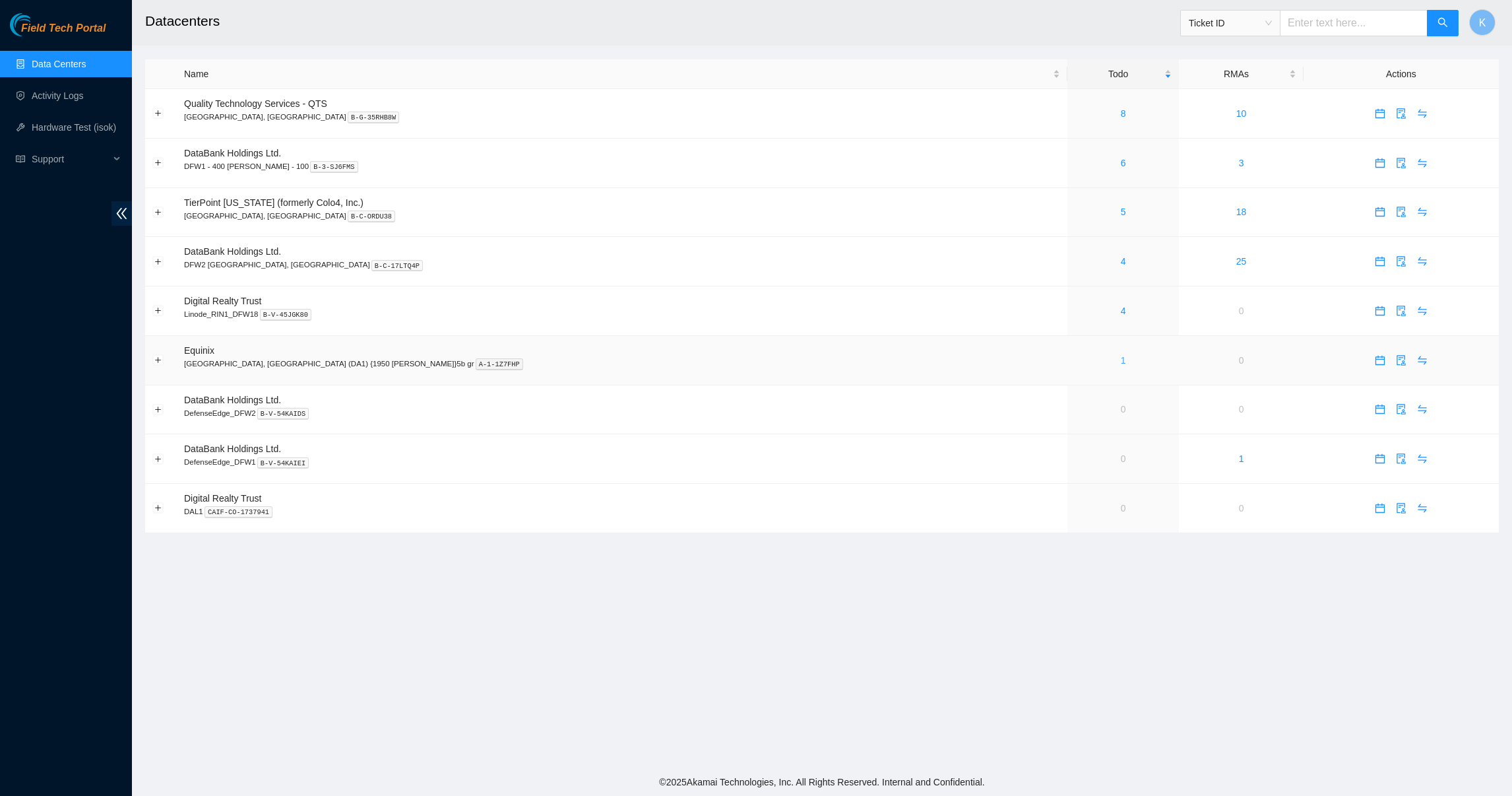
click at [1121, 366] on link "1" at bounding box center [1123, 360] width 5 height 10
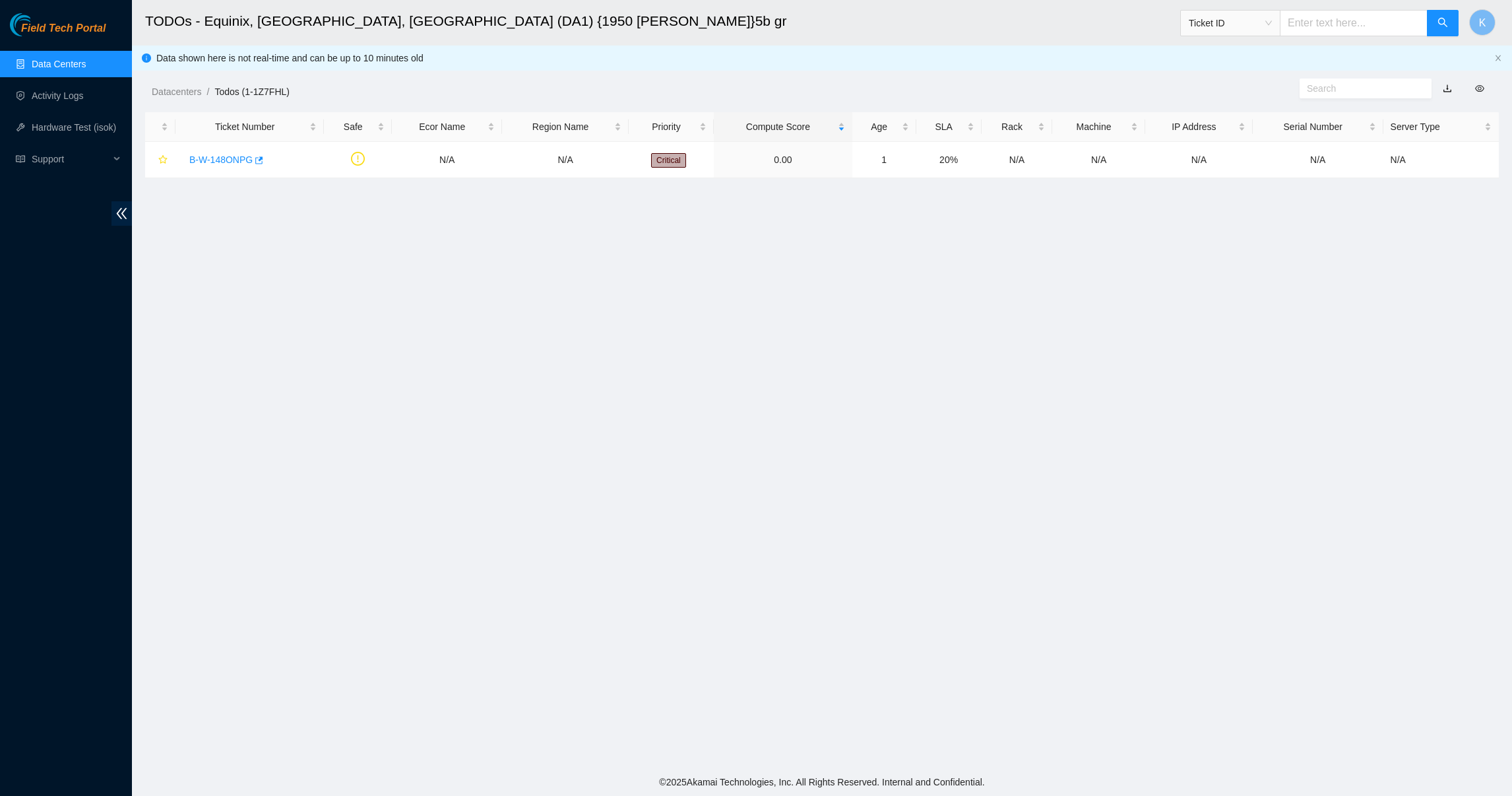
click at [50, 60] on link "Data Centers" at bounding box center [59, 64] width 54 height 10
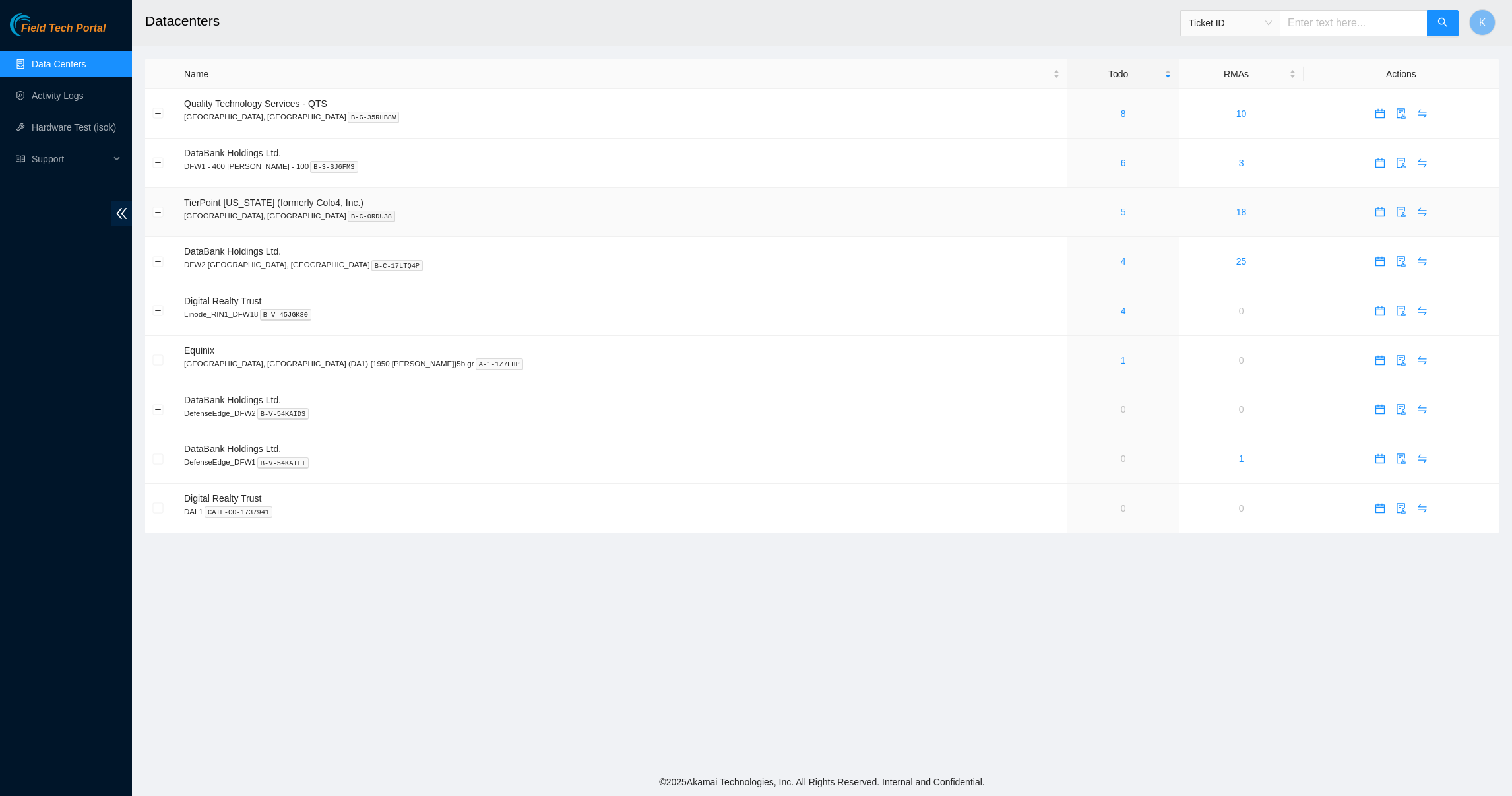
click at [1121, 213] on link "5" at bounding box center [1123, 211] width 5 height 10
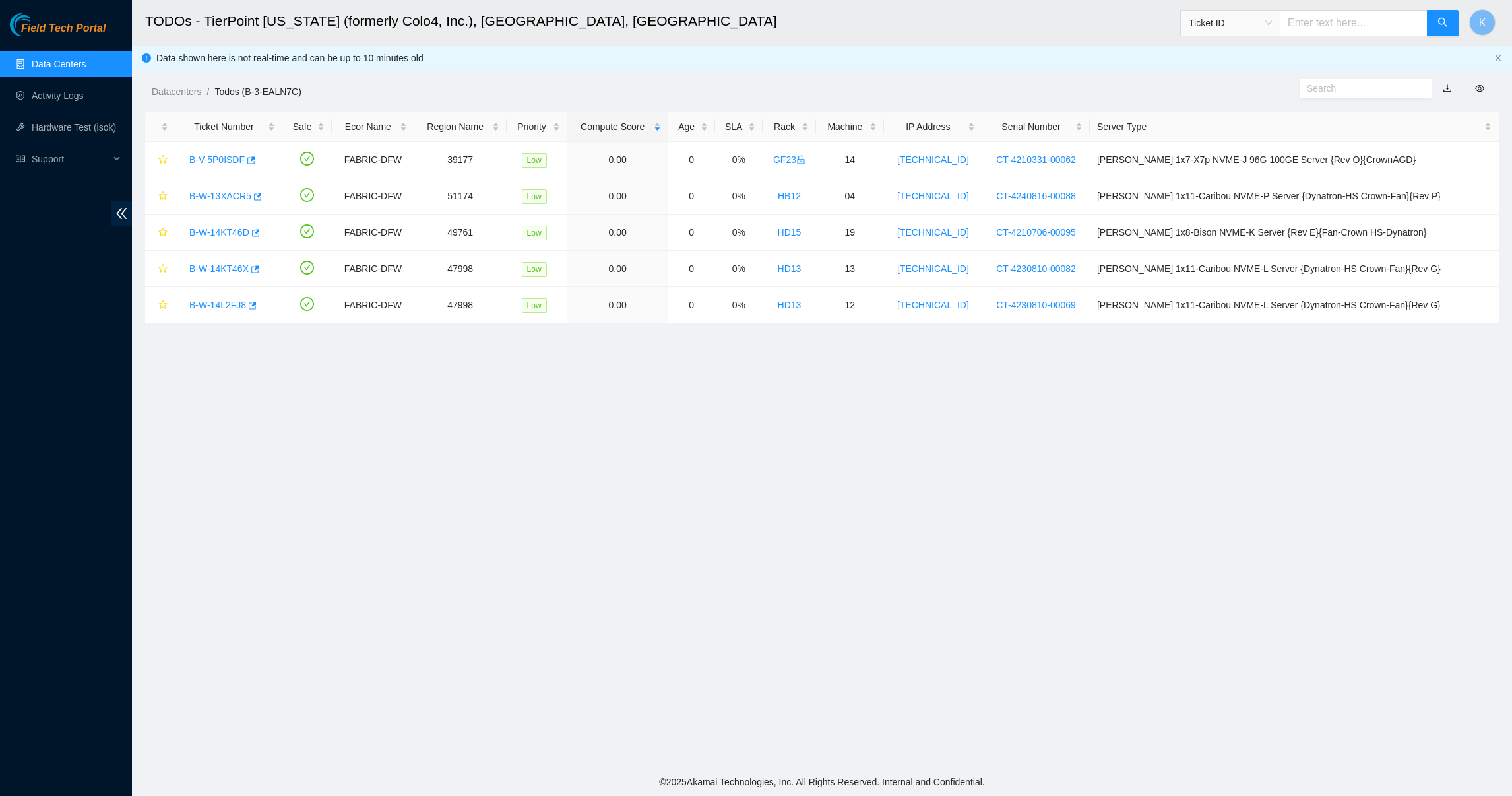
click at [563, 402] on main "TODOs - TierPoint [US_STATE] (formerly Colo4, Inc.), [GEOGRAPHIC_DATA], [GEOGRA…" at bounding box center [821, 384] width 1380 height 768
click at [84, 70] on link "Data Centers" at bounding box center [59, 64] width 54 height 10
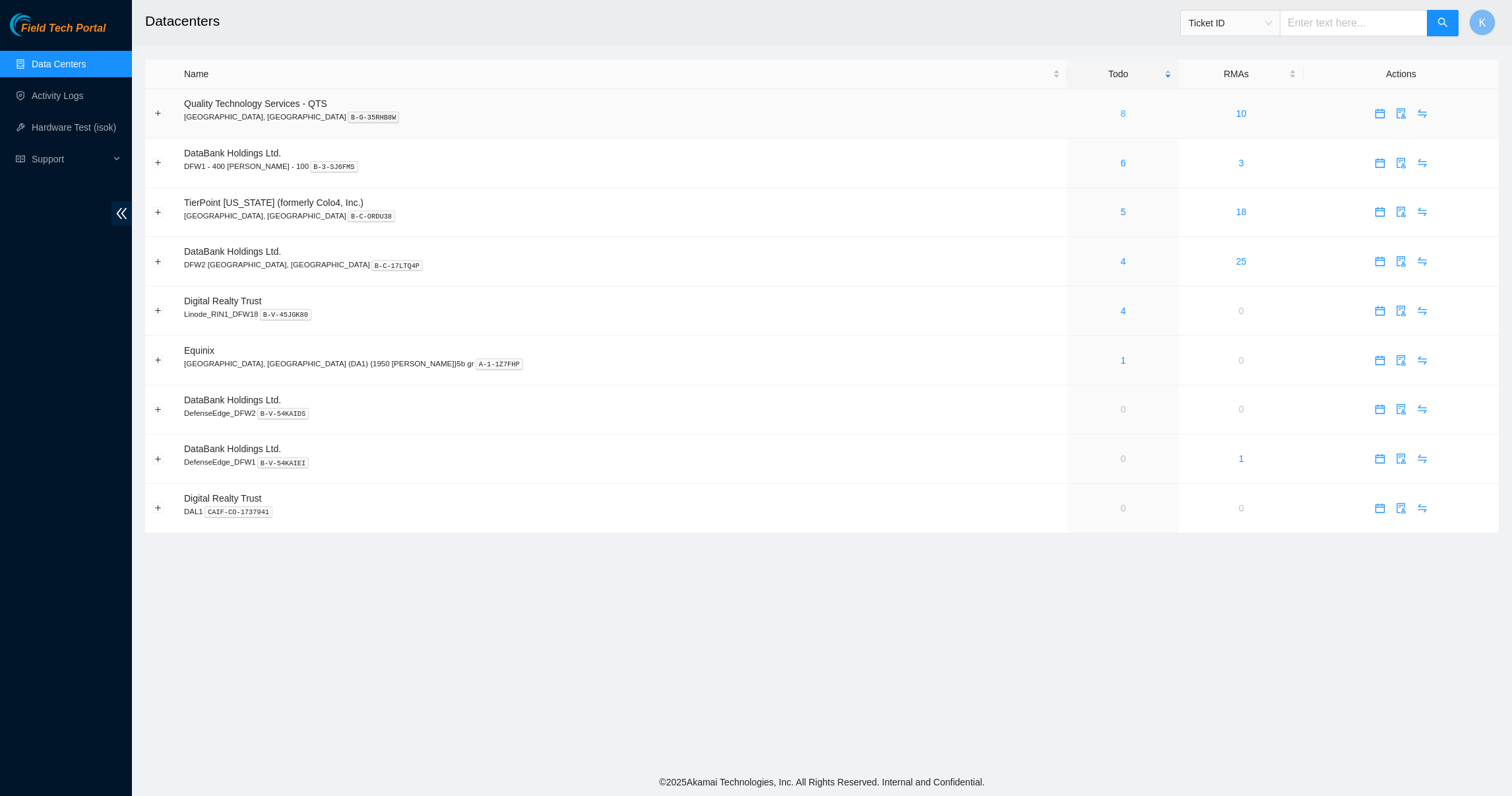
click at [1121, 113] on link "8" at bounding box center [1123, 113] width 5 height 10
